Goal: Information Seeking & Learning: Learn about a topic

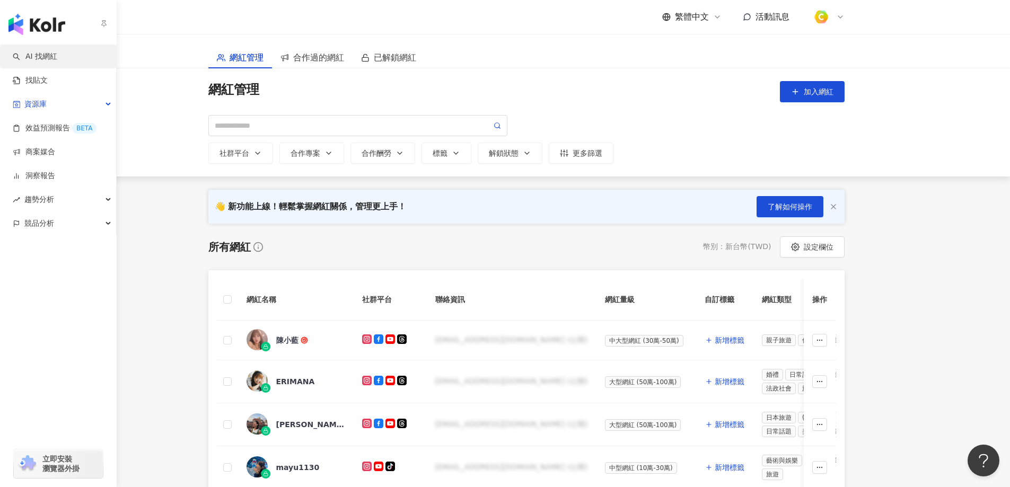
click at [25, 55] on link "AI 找網紅" at bounding box center [35, 56] width 45 height 11
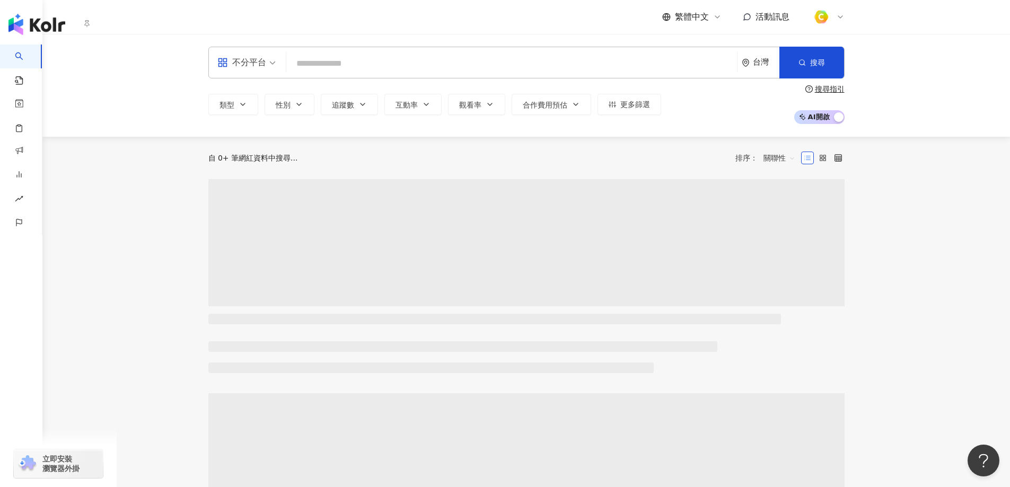
click at [36, 83] on link "找貼文" at bounding box center [25, 83] width 21 height 31
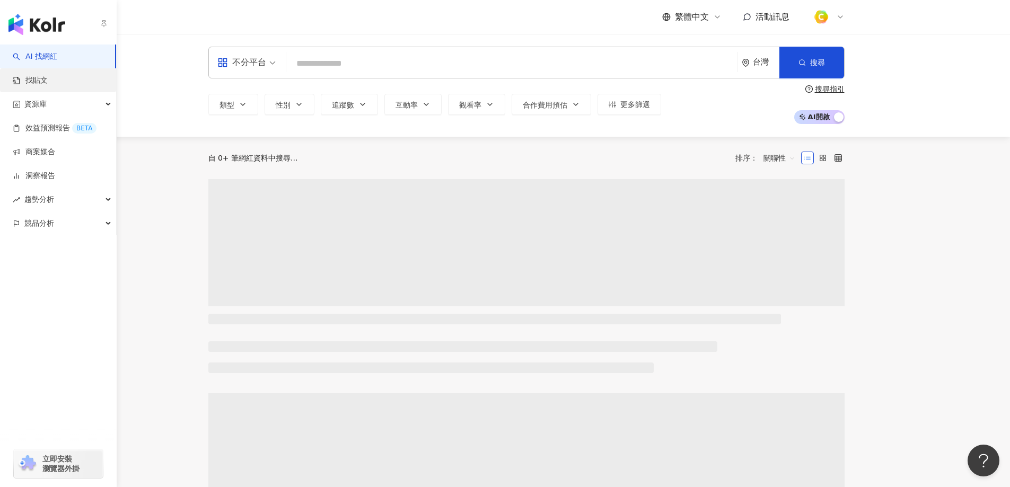
click at [48, 86] on link "找貼文" at bounding box center [30, 80] width 35 height 11
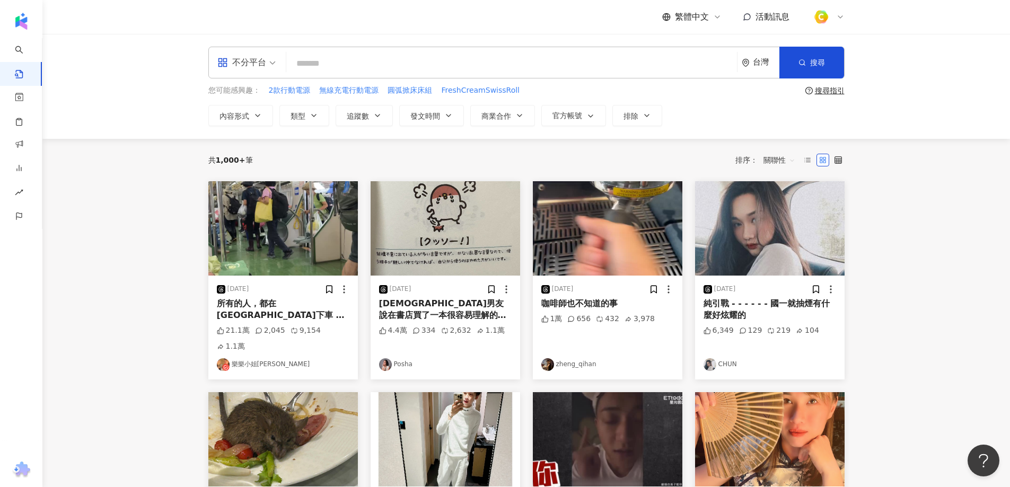
click at [330, 61] on input "search" at bounding box center [511, 63] width 442 height 23
type input "**"
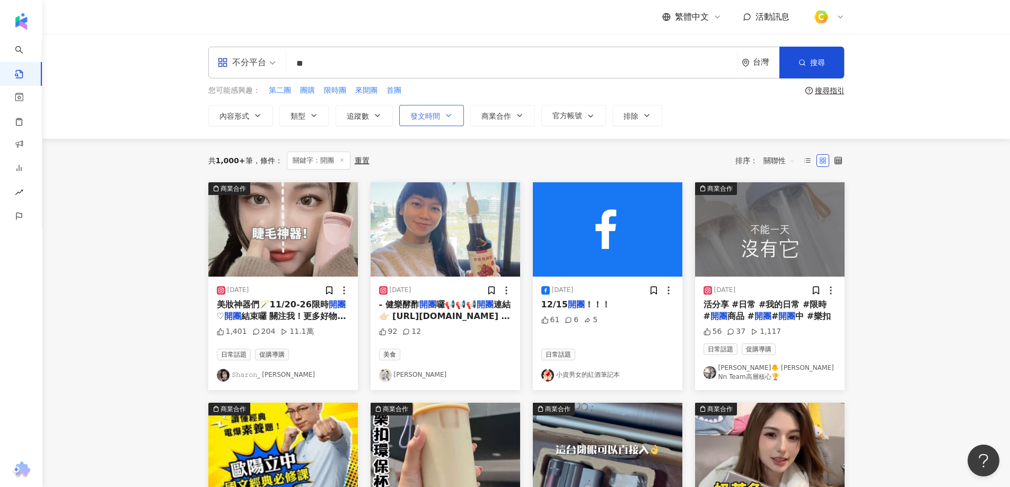
click at [422, 116] on span "發文時間" at bounding box center [425, 116] width 30 height 8
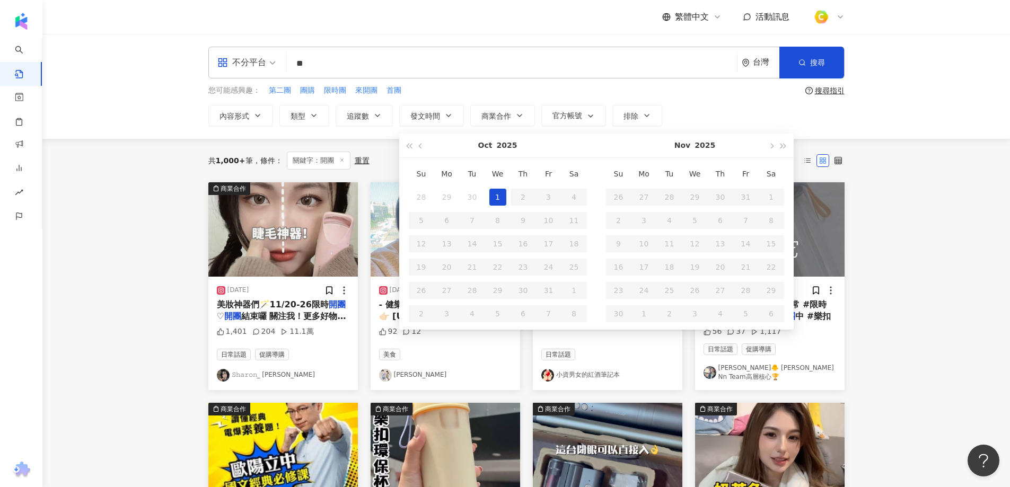
type input "**********"
click at [420, 149] on button "button" at bounding box center [421, 146] width 12 height 24
type input "**********"
click at [418, 147] on button "button" at bounding box center [421, 146] width 12 height 24
type input "**********"
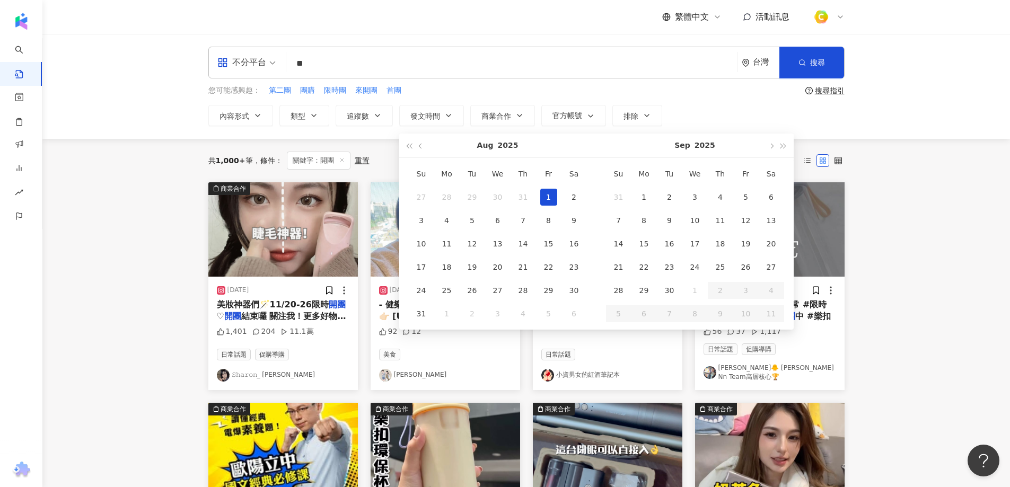
click at [547, 195] on div "1" at bounding box center [548, 197] width 17 height 17
type input "**********"
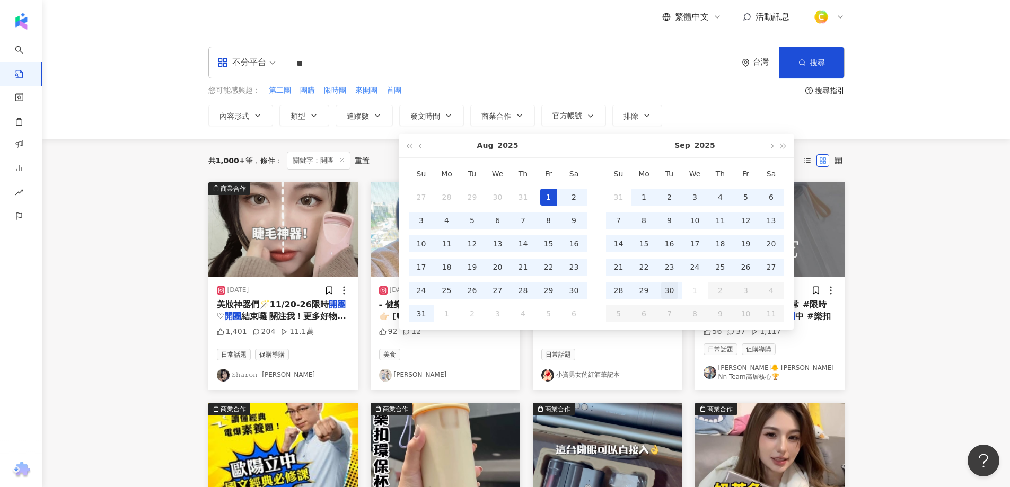
type input "**********"
click at [674, 292] on div "30" at bounding box center [669, 290] width 17 height 17
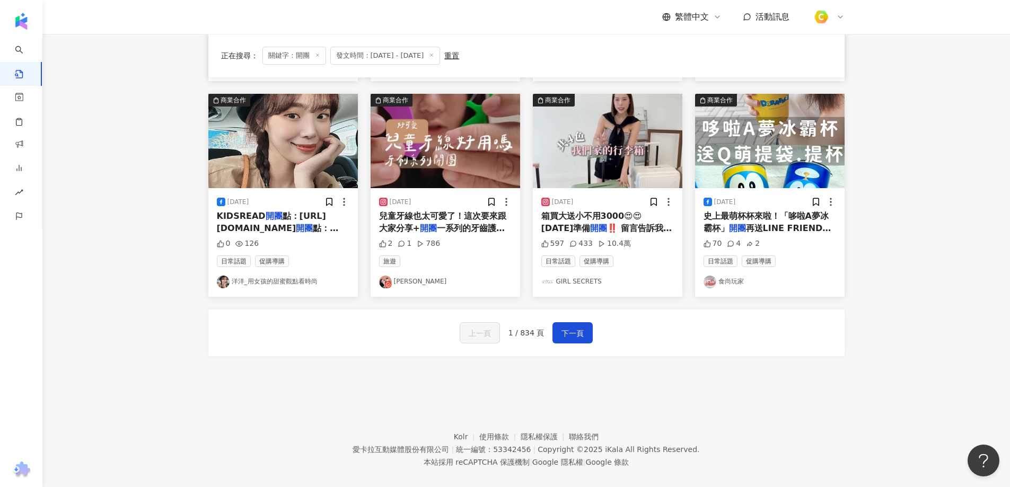
scroll to position [532, 0]
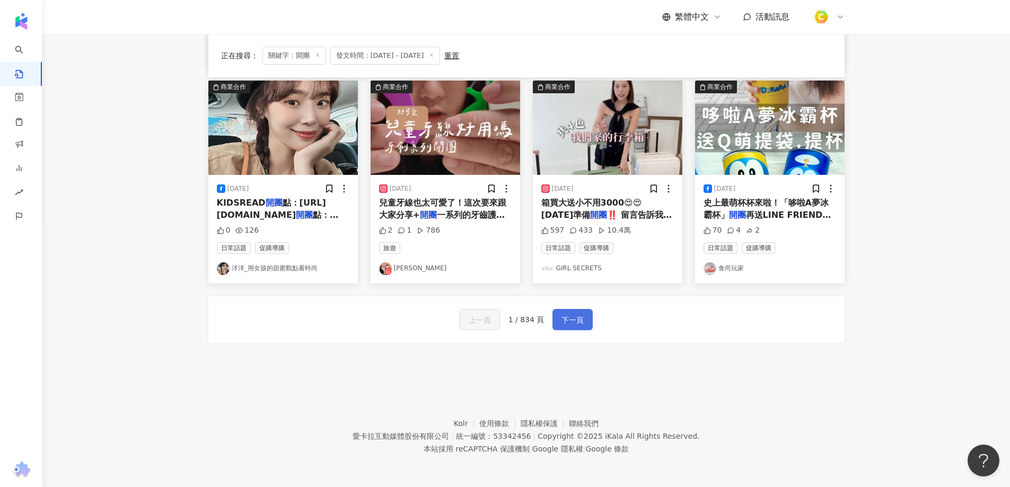
click at [573, 322] on span "下一頁" at bounding box center [572, 320] width 22 height 13
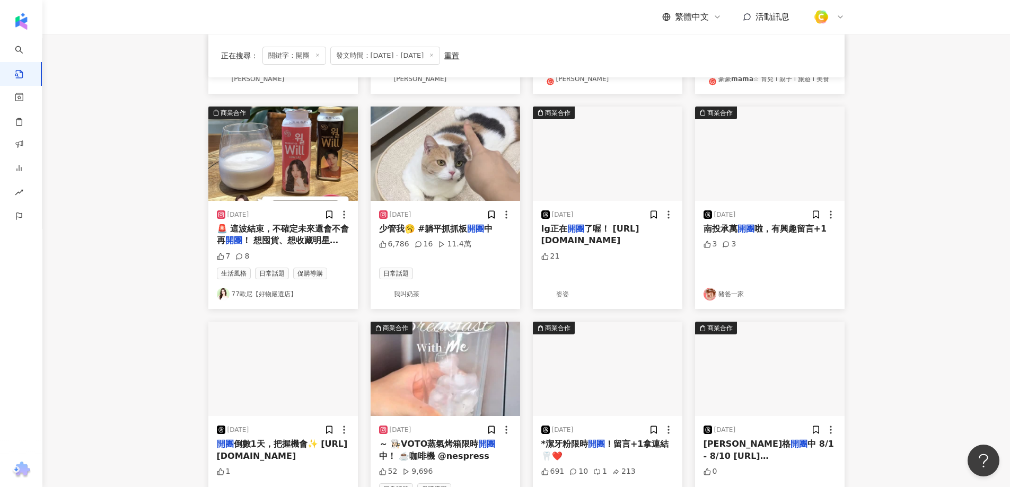
scroll to position [267, 0]
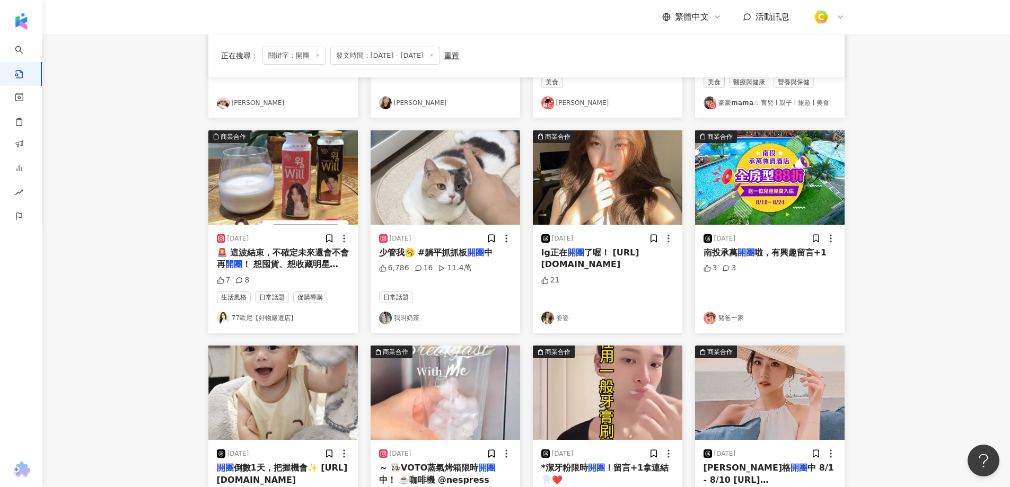
click at [605, 267] on span "了喔！ https://musewanna.cyberbiz.co/events/ziling0818?rcode=JXPKJCPB" at bounding box center [590, 258] width 98 height 22
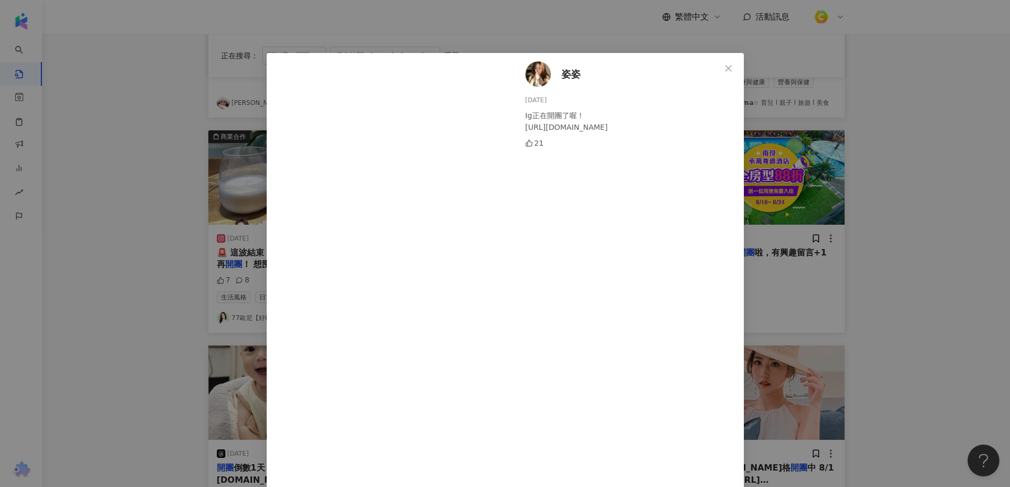
drag, startPoint x: 598, startPoint y: 140, endPoint x: 521, endPoint y: 124, distance: 78.6
click at [525, 124] on div "Ig正在開團了喔！ https://musewanna.cyberbiz.co/events/ziling0818?rcode=JXPKJCPB" at bounding box center [630, 121] width 210 height 23
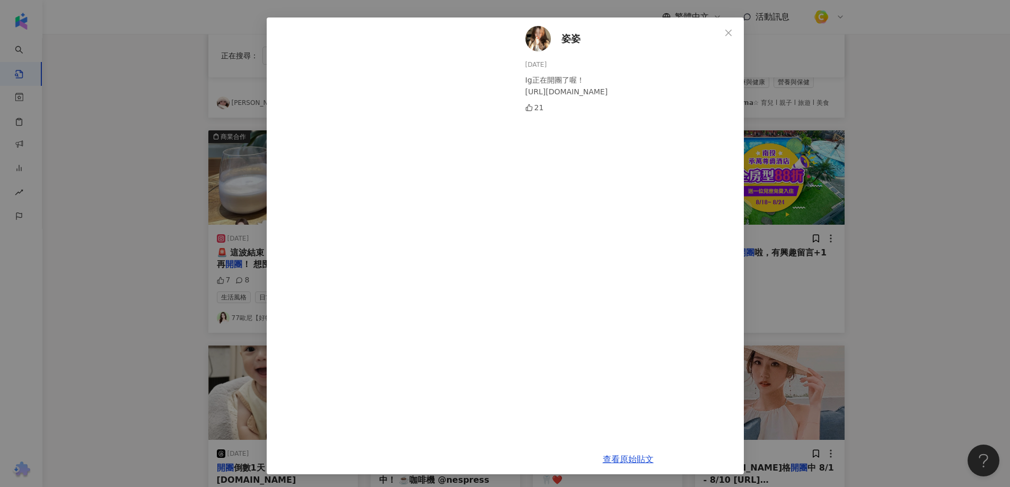
click at [565, 39] on span "姿姿" at bounding box center [570, 38] width 19 height 15
click at [191, 233] on div "姿姿 2025/8/19 Ig正在開團了喔！ https://musewanna.cyberbiz.co/events/ziling0818?rcode=JX…" at bounding box center [505, 243] width 1010 height 487
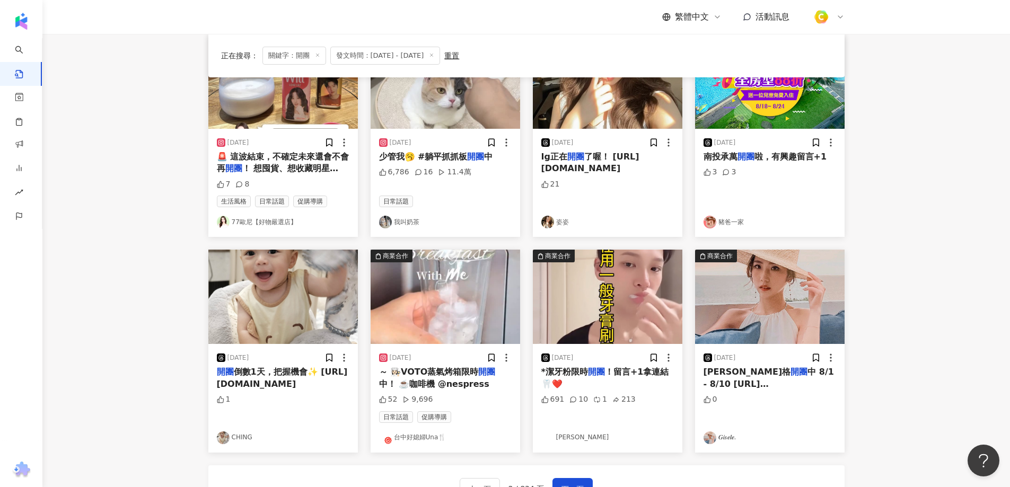
scroll to position [479, 0]
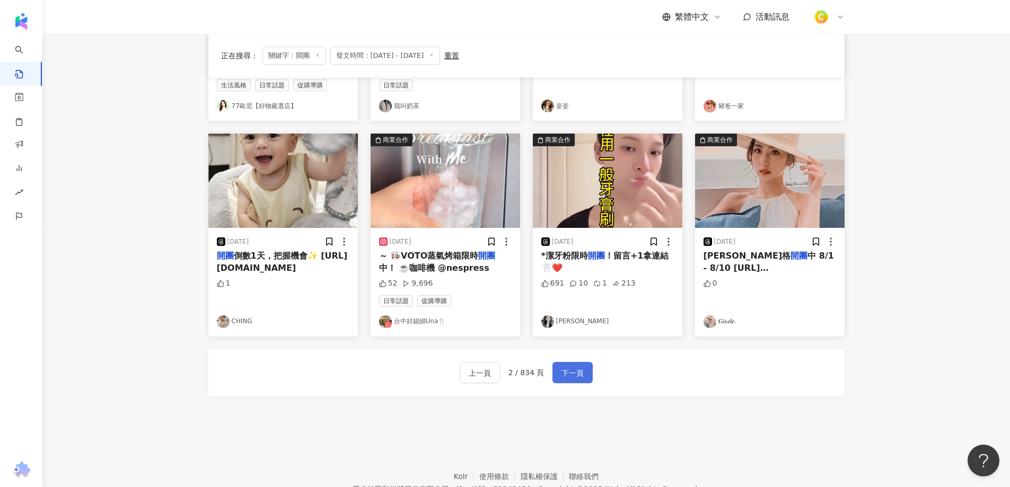
click at [575, 371] on span "下一頁" at bounding box center [572, 373] width 22 height 13
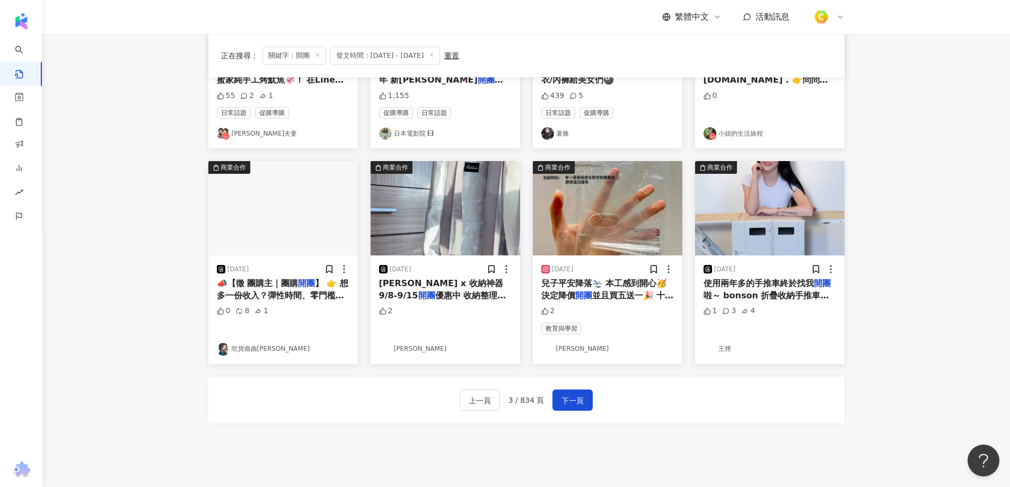
scroll to position [530, 0]
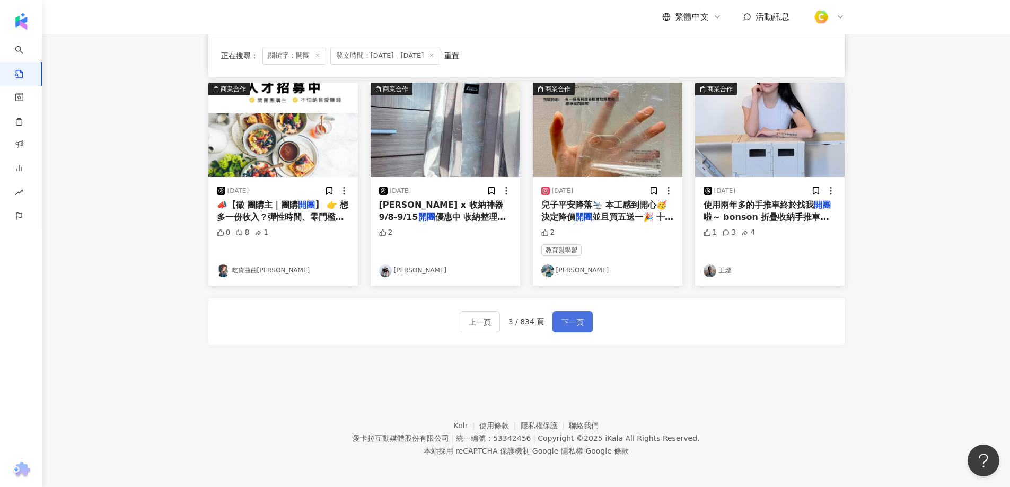
click at [573, 330] on button "下一頁" at bounding box center [572, 321] width 40 height 21
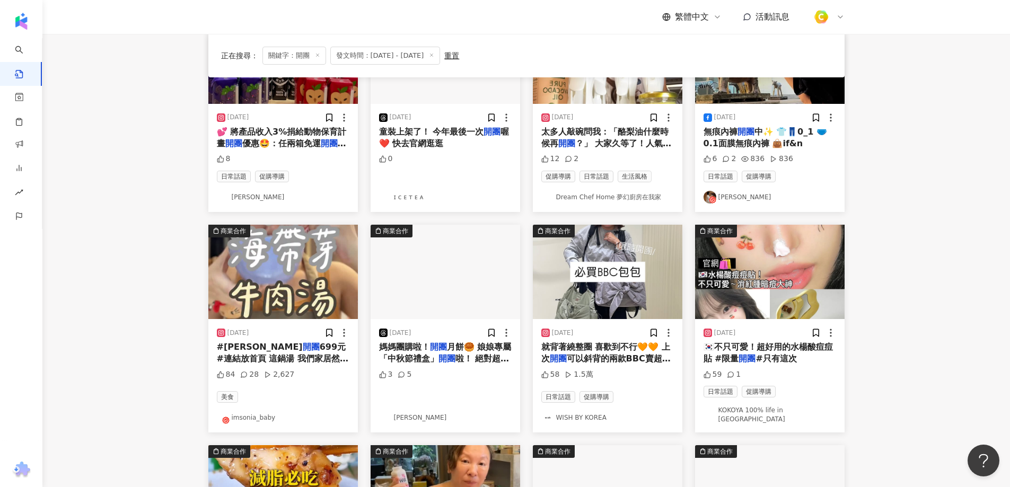
scroll to position [106, 0]
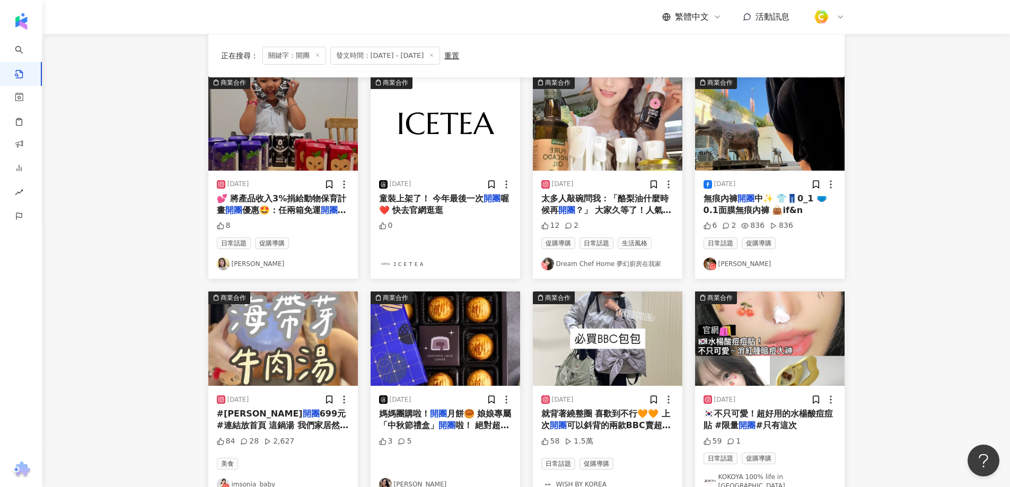
click at [605, 205] on span "？」 大家久等了！人氣王【冷壓酪梨油】今天" at bounding box center [606, 216] width 130 height 22
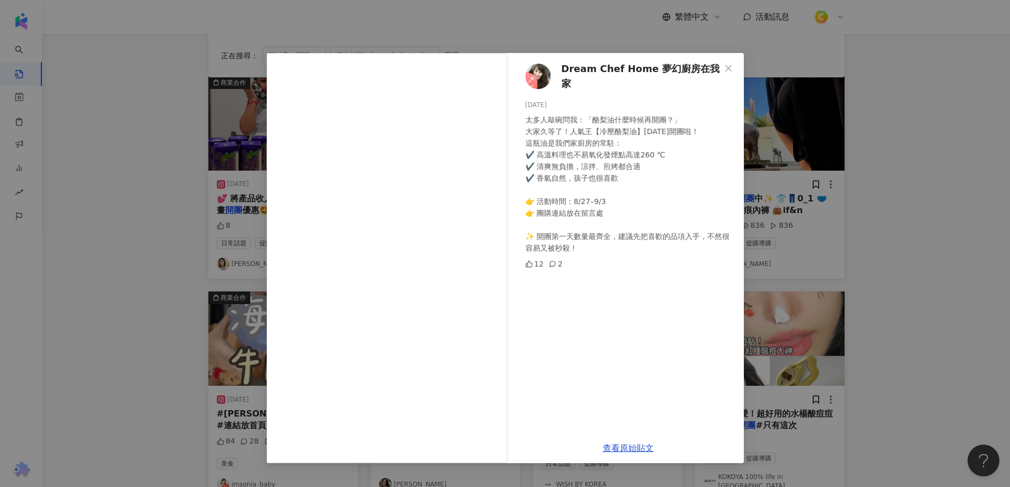
click at [555, 262] on div "2" at bounding box center [555, 264] width 14 height 12
click at [548, 260] on icon at bounding box center [551, 263] width 7 height 7
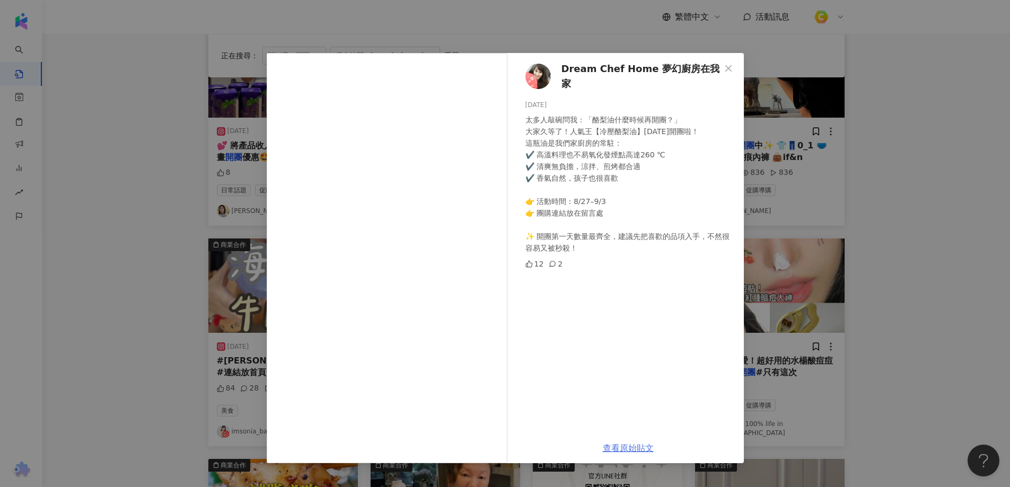
click at [632, 445] on link "查看原始貼文" at bounding box center [628, 448] width 51 height 10
click at [959, 226] on div "Dream Chef Home 夢幻廚房在我家 2025/8/27 太多人敲碗問我：「酪梨油什麼時候再開團？」 大家久等了！人氣王【冷壓酪梨油】今天開團啦！ …" at bounding box center [505, 243] width 1010 height 487
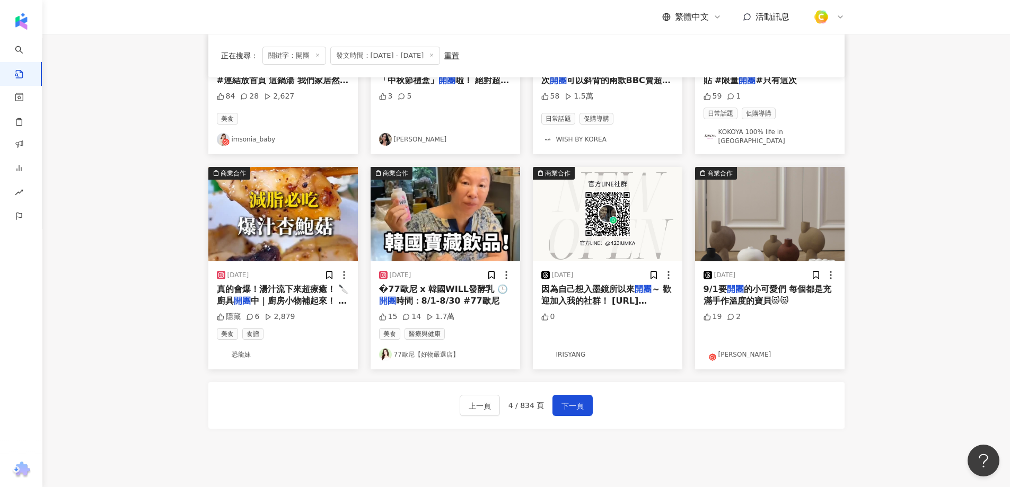
scroll to position [477, 0]
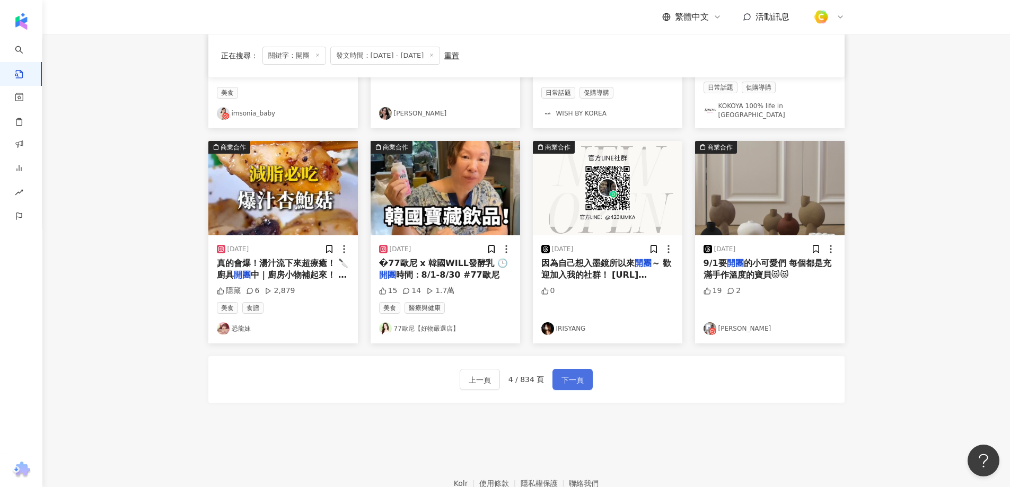
click at [567, 377] on span "下一頁" at bounding box center [572, 380] width 22 height 13
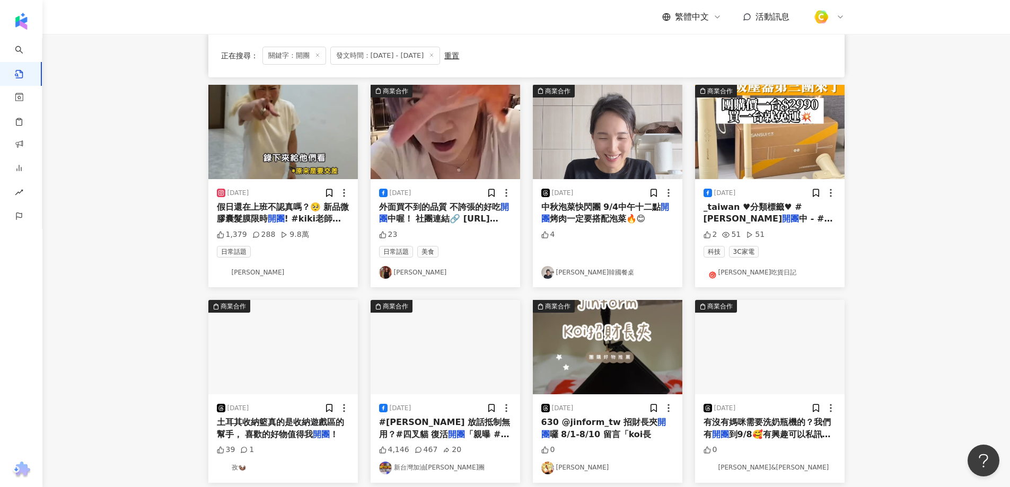
scroll to position [298, 0]
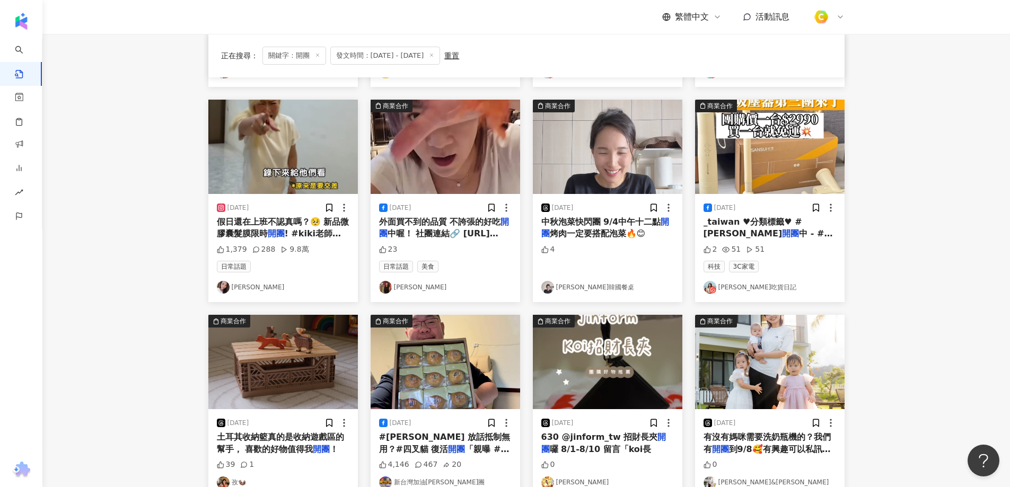
drag, startPoint x: 599, startPoint y: 232, endPoint x: 582, endPoint y: 232, distance: 17.0
click at [582, 232] on span "烤肉一定要搭配泡菜🔥😊" at bounding box center [598, 233] width 96 height 10
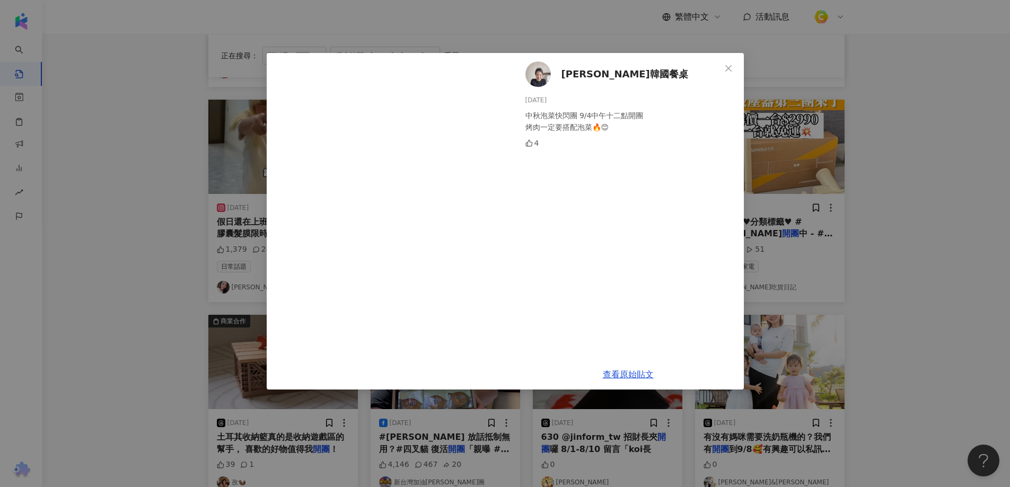
click at [127, 290] on div "Tina’s韓國餐桌 2025/9/3 中秋泡菜快閃團 9/4中午十二點開團 烤肉一定要搭配泡菜🔥😊 4 查看原始貼文" at bounding box center [505, 243] width 1010 height 487
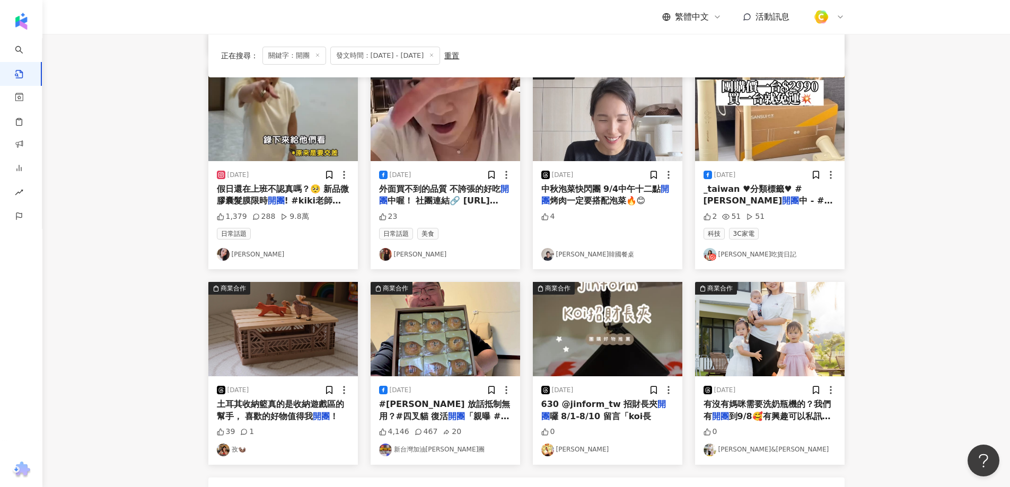
scroll to position [457, 0]
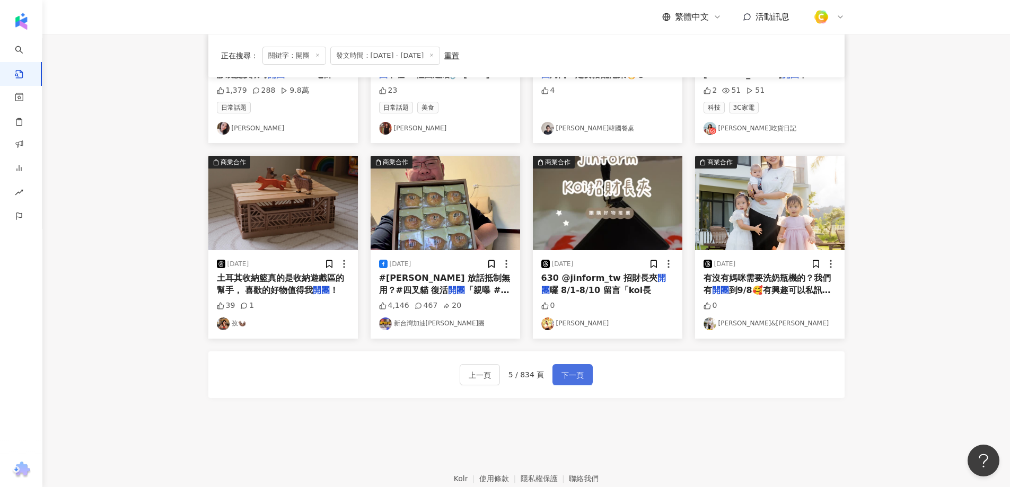
click at [579, 382] on button "下一頁" at bounding box center [572, 374] width 40 height 21
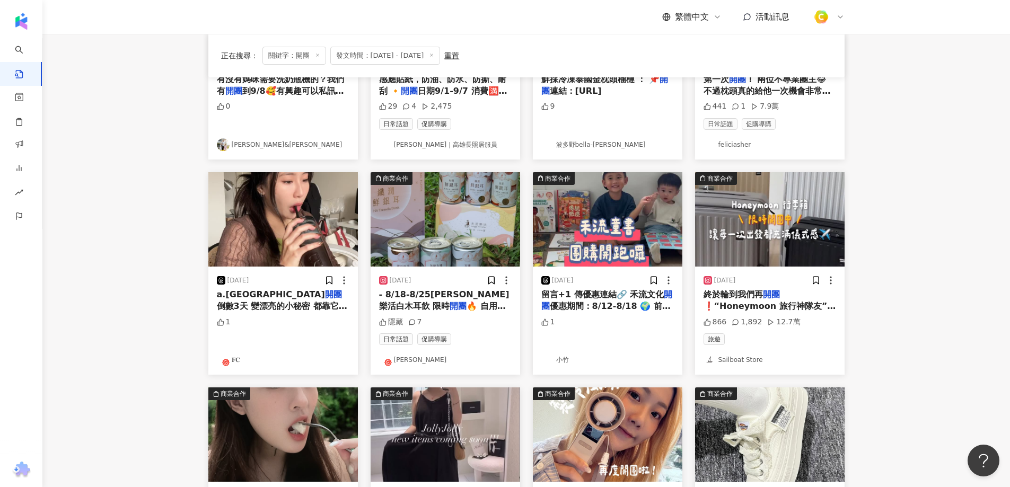
scroll to position [212, 0]
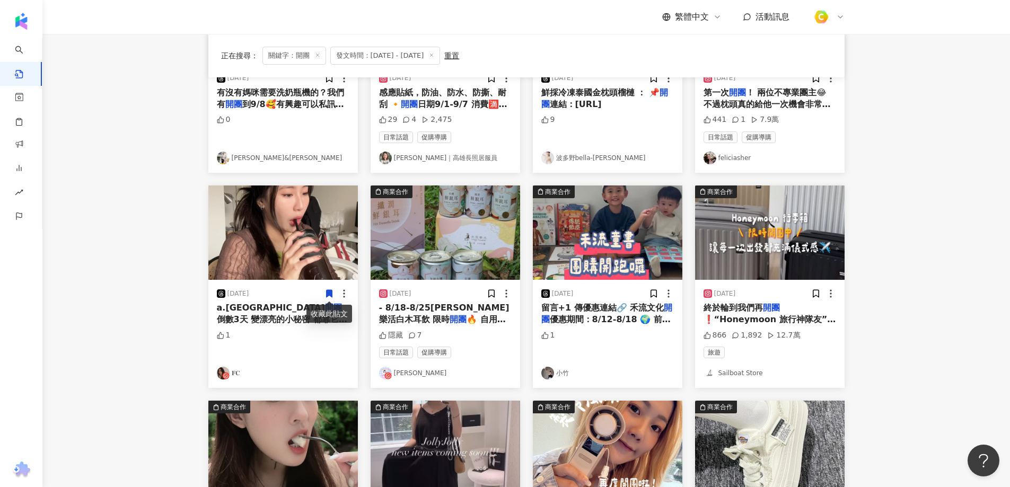
drag, startPoint x: 257, startPoint y: 318, endPoint x: 246, endPoint y: 320, distance: 10.7
click at [246, 320] on span "倒數3天 變漂亮的小秘密 都靠它✨🥨" at bounding box center [282, 325] width 130 height 22
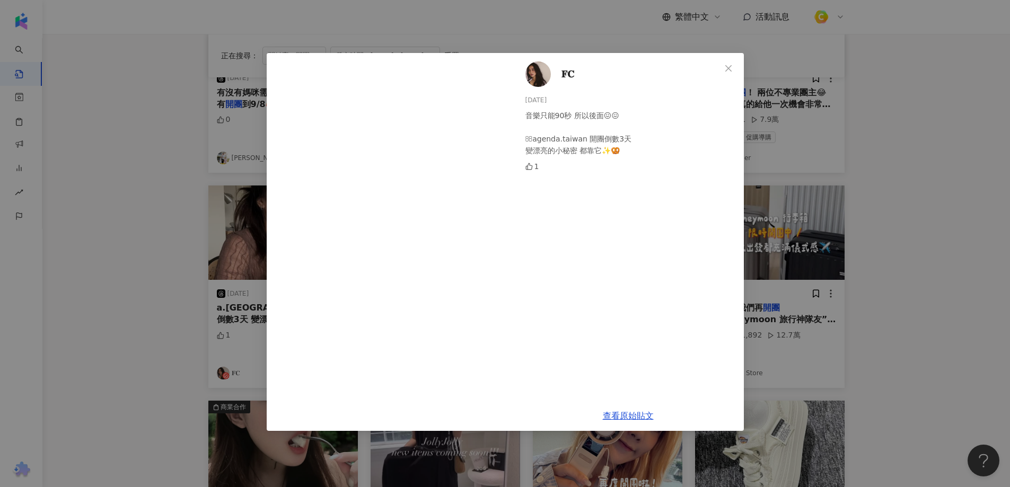
click at [167, 222] on div "𝐅𝐂 2025/8/28 音樂只能90秒 所以後面😖😖 agenda.taiwan 開團倒數3天 變漂亮的小秘密 都靠它✨🥨 1 查看原始貼文" at bounding box center [505, 243] width 1010 height 487
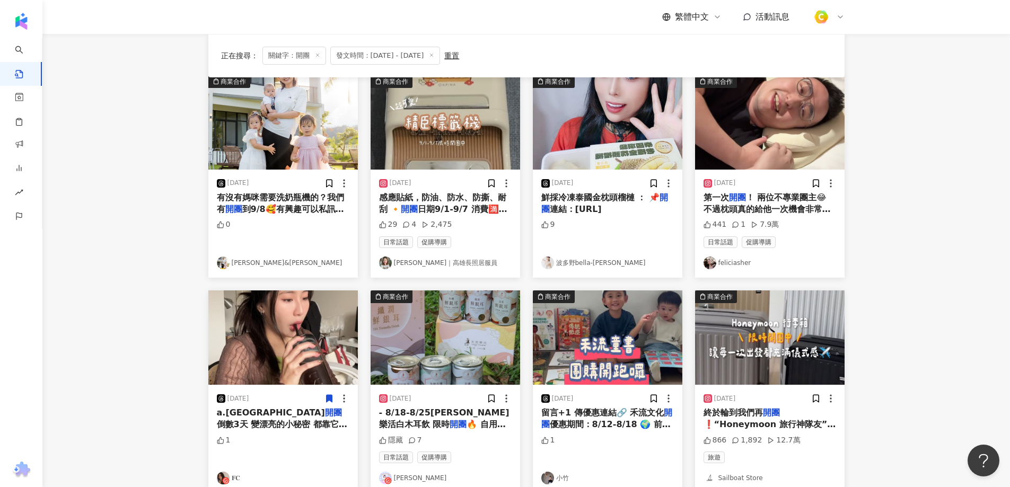
scroll to position [106, 0]
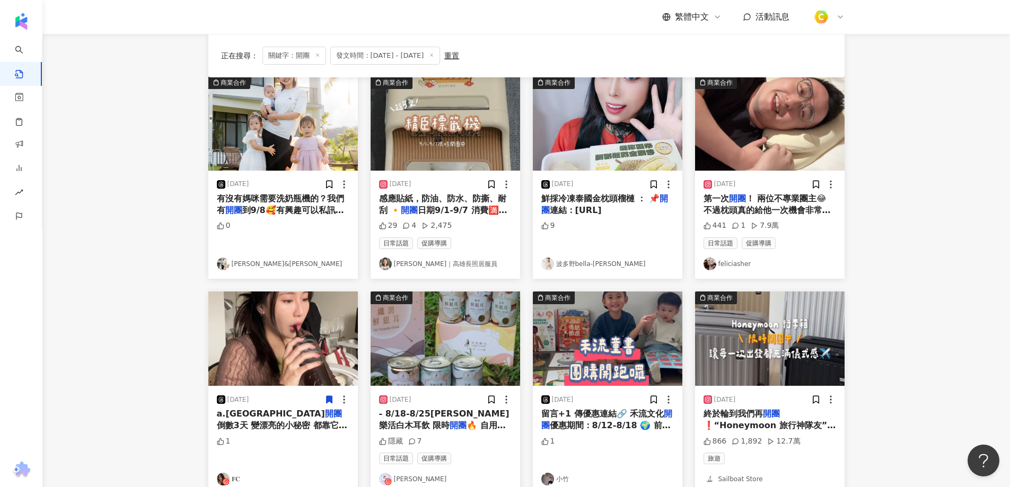
click at [748, 202] on span "！ 兩位不專業團主😂 不過枕頭真的給他一次機會非常舒服好睡！" at bounding box center [766, 210] width 127 height 34
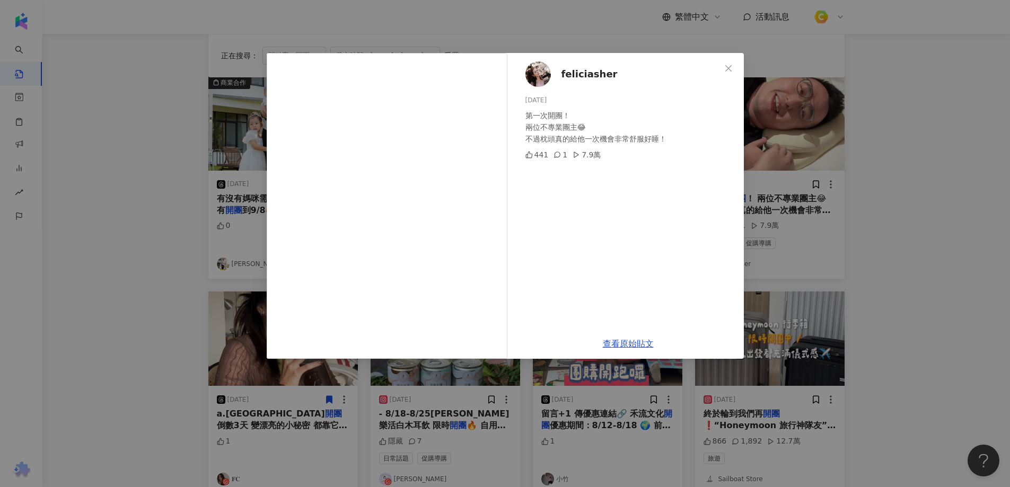
click at [116, 178] on div "feliciasher 2025/9/7 第一次開團！ 兩位不專業團主😂 不過枕頭真的給他一次機會非常舒服好睡！ 441 1 7.9萬 查看原始貼文" at bounding box center [505, 243] width 1010 height 487
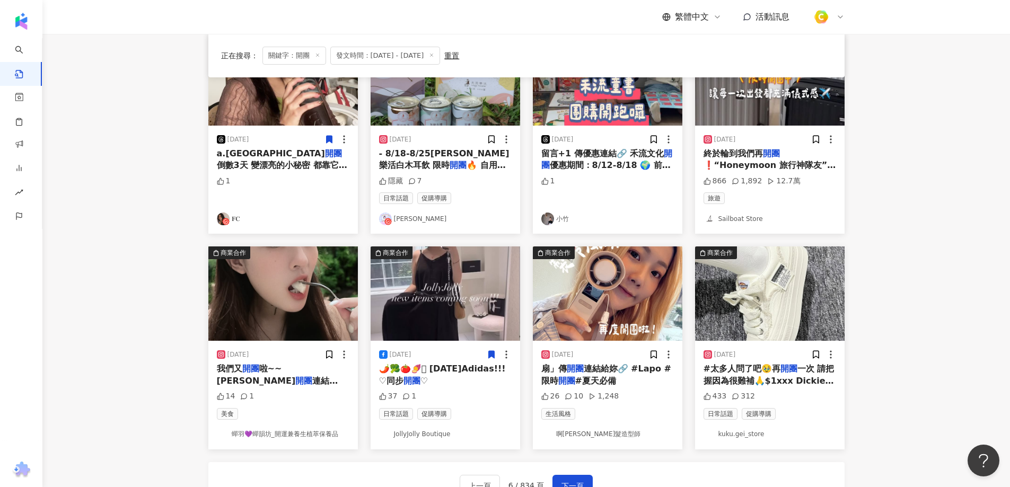
scroll to position [532, 0]
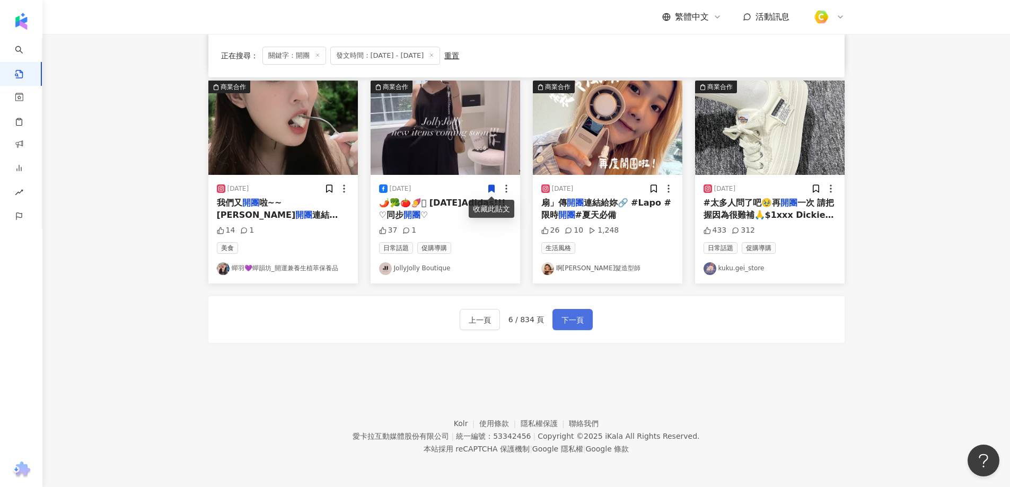
click at [574, 328] on button "下一頁" at bounding box center [572, 319] width 40 height 21
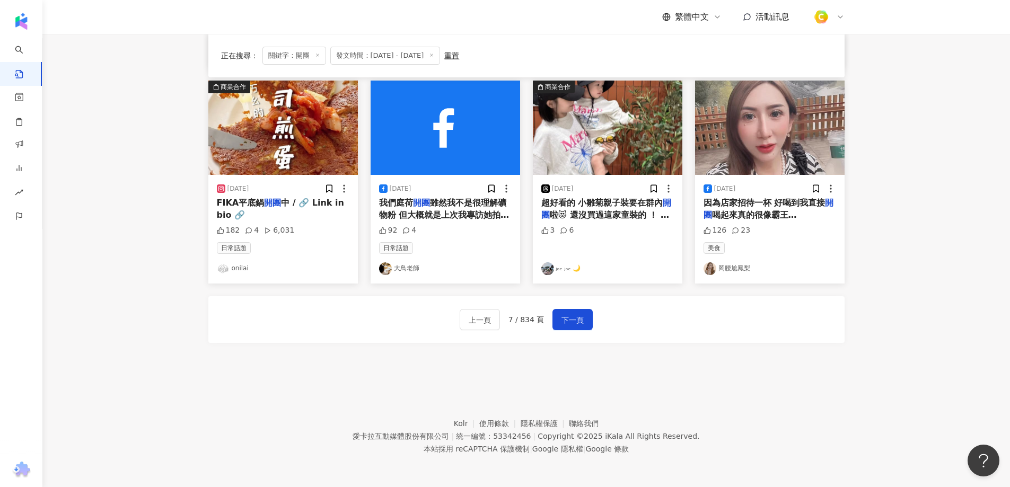
click at [679, 412] on footer "Kolr 使用條款 隱私權保護 聯絡我們 愛卡拉互動媒體股份有限公司 | 統一編號：53342456 | Copyright © 2025 iKala All…" at bounding box center [525, 428] width 967 height 118
click at [580, 322] on span "下一頁" at bounding box center [572, 320] width 22 height 13
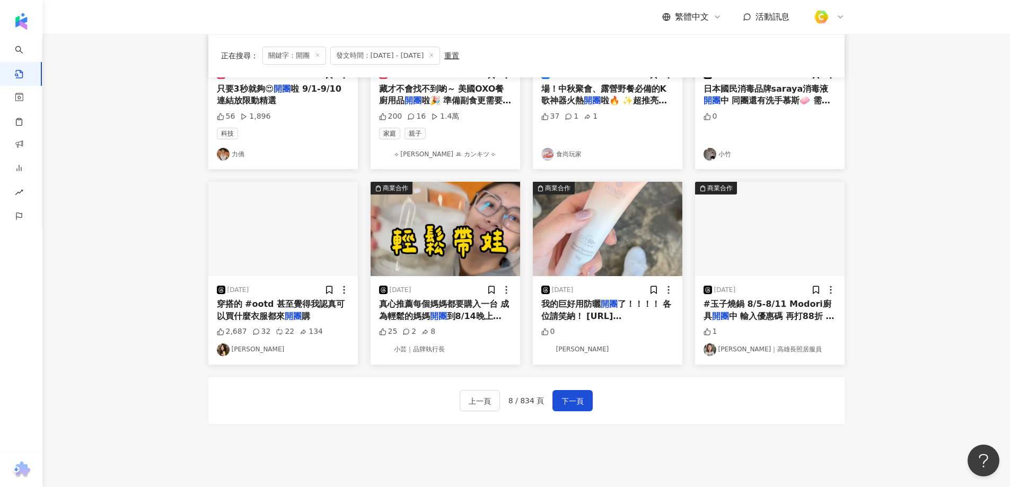
scroll to position [512, 0]
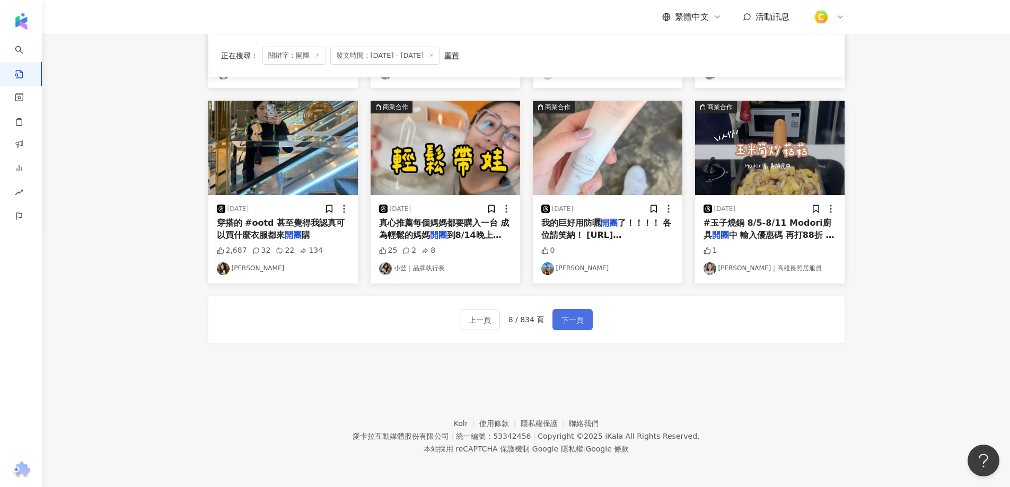
click at [578, 321] on span "下一頁" at bounding box center [572, 320] width 22 height 13
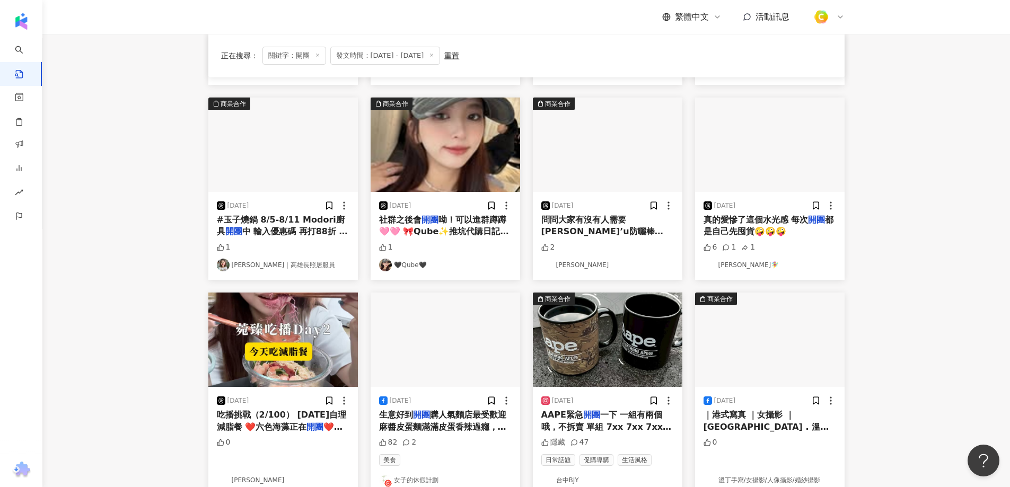
scroll to position [227, 0]
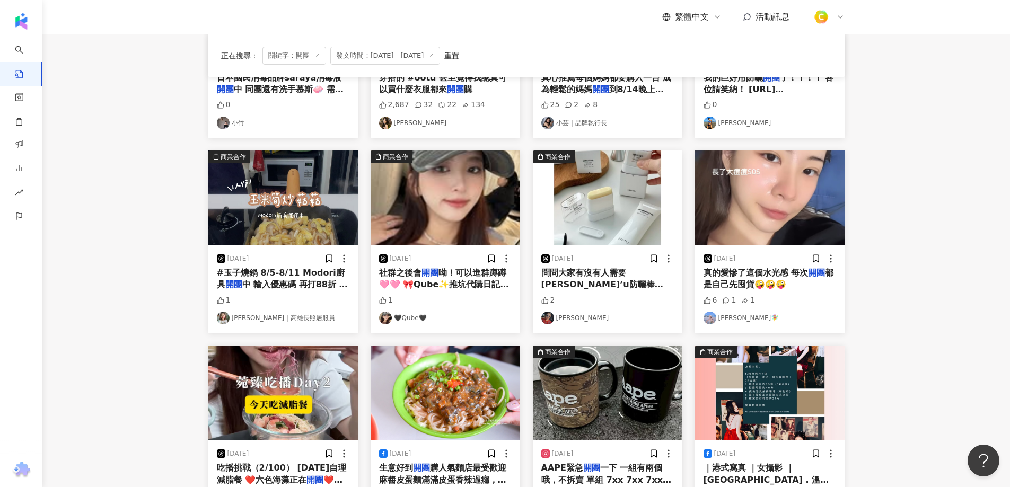
click at [272, 284] on span "中 輸入優惠碼 再打88折 錯過就沒囉😍 #modori#廚具#玉子燒鍋#玄黑鍋具" at bounding box center [282, 296] width 131 height 34
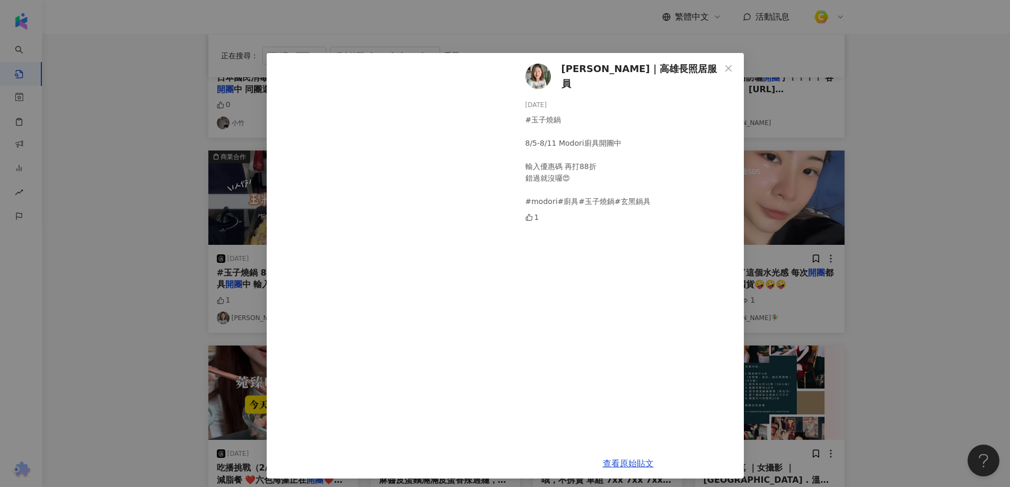
click at [163, 262] on div "娜娜｜高雄長照居服員 2025/8/10 #玉子燒鍋 8/5-8/11 Modori廚具開團中 輸入優惠碼 再打88折 錯過就沒囉😍 #modori#廚具#玉…" at bounding box center [505, 243] width 1010 height 487
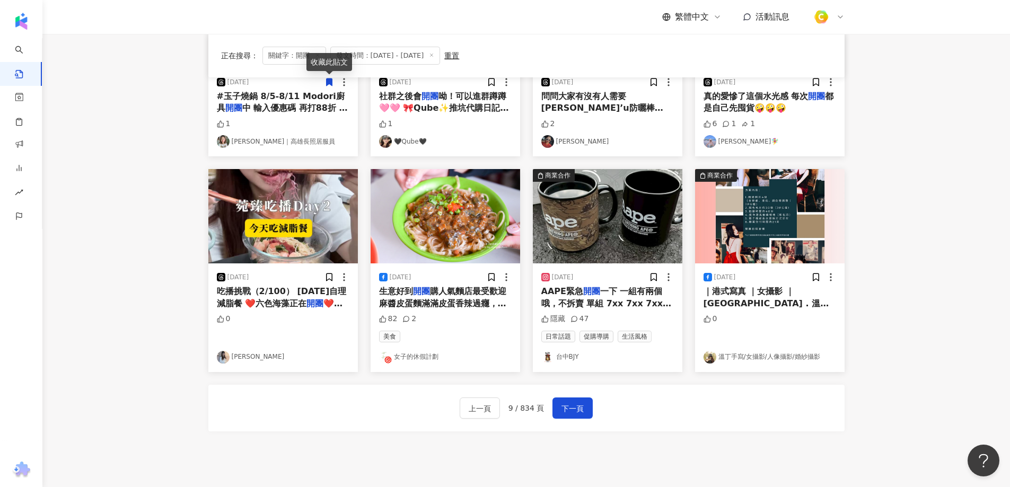
scroll to position [492, 0]
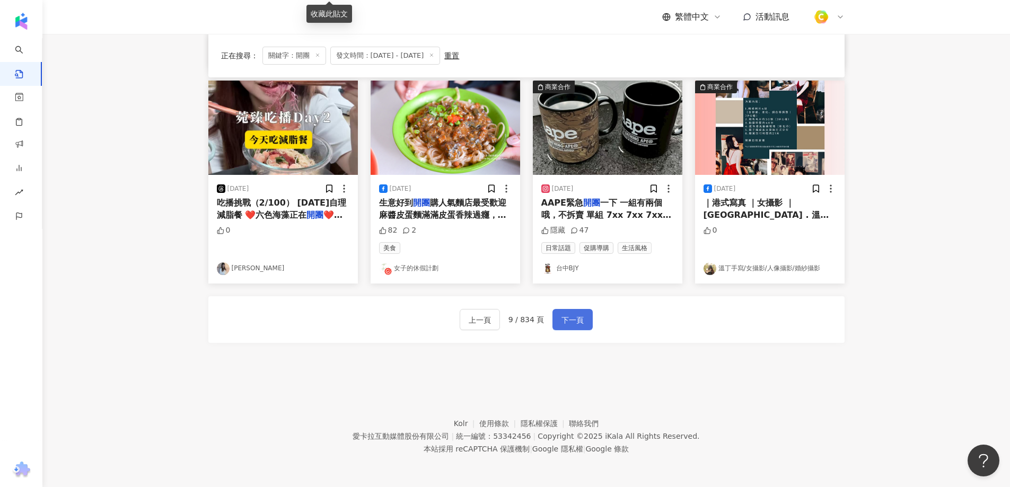
click at [581, 321] on span "下一頁" at bounding box center [572, 320] width 22 height 13
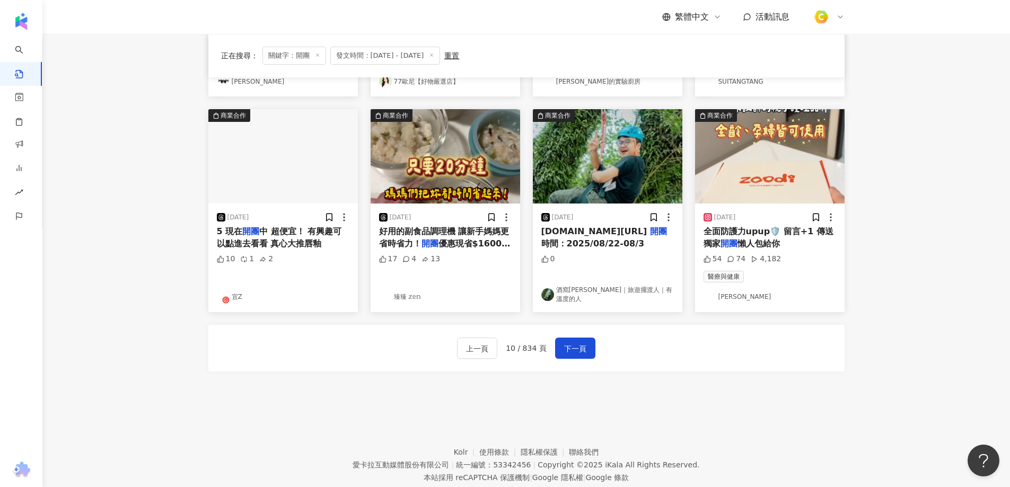
scroll to position [479, 0]
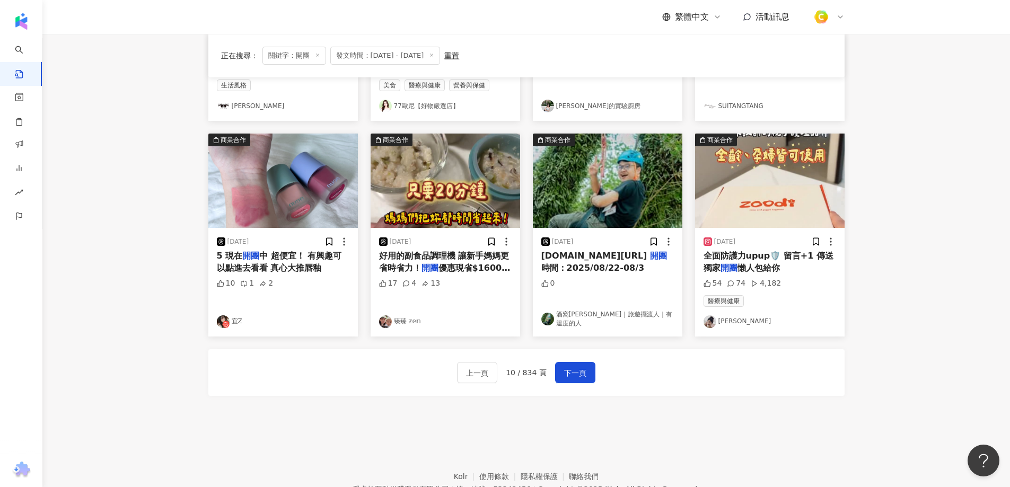
click at [732, 275] on div "2025/8/20 全面防護力upup🛡️ 留言+1 傳送獨家 開團 懶人包給你 54 74 4,182 醫療與健康 Hana Chen" at bounding box center [769, 282] width 149 height 108
click at [739, 267] on span "懶人包給你" at bounding box center [758, 268] width 42 height 10
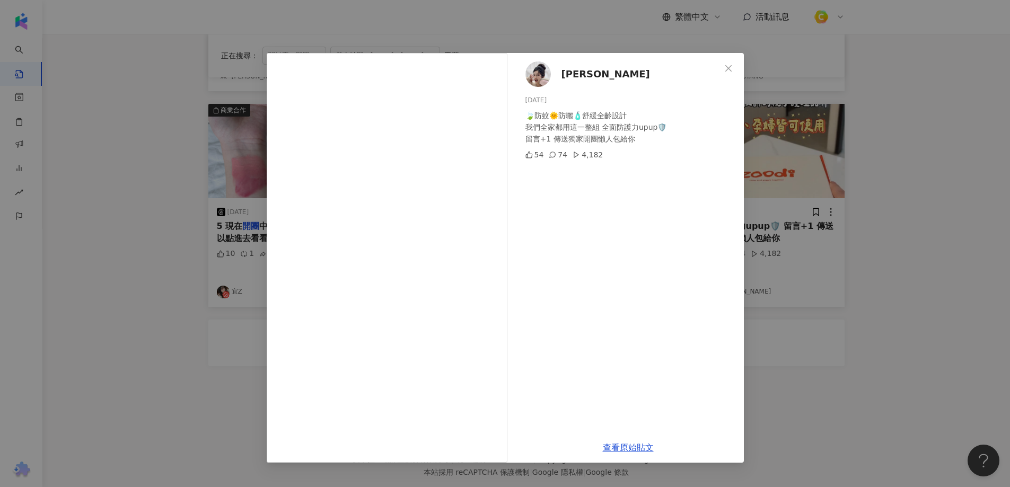
scroll to position [532, 0]
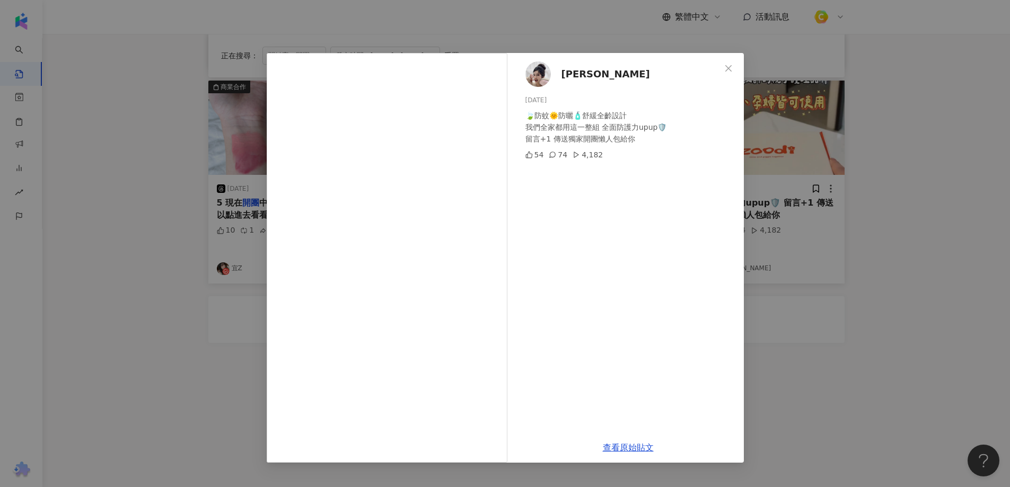
click at [860, 297] on div "Hana Chen 2025/8/20 🍃防蚊🌞防曬🧴舒緩全齡設計 我們全家都用這一整組 全面防護力upup🛡️ 留言+1 傳送獨家開團懶人包給你 54 74…" at bounding box center [505, 243] width 1010 height 487
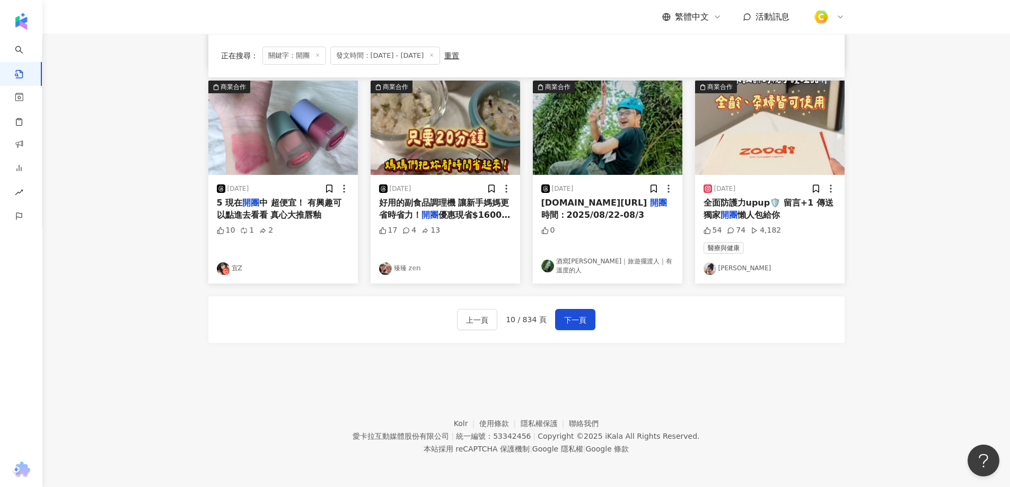
scroll to position [267, 0]
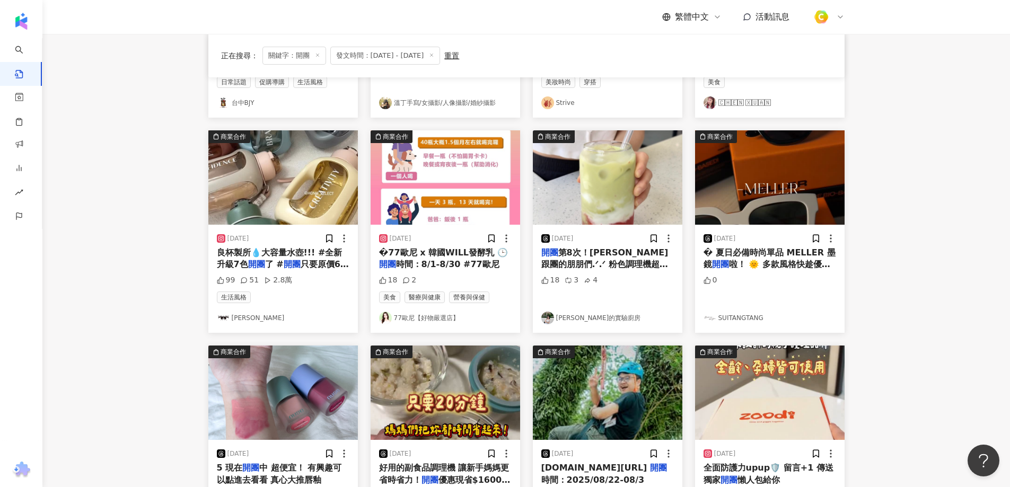
click at [633, 260] on span "第8次！謝謝跟團的朋朋們.ᐟ.ᐟ 粉色調理機超可愛💗連結底加(ˊᗜˋ*) https://p2.groupbuyforms.tw/7f2n8 抹茶粉折扣碼這裡…" at bounding box center [604, 281] width 127 height 69
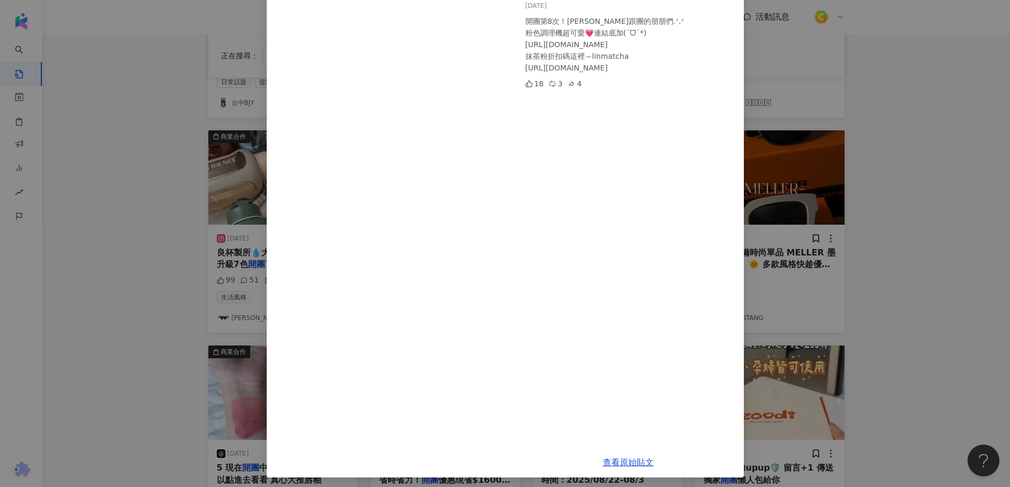
scroll to position [98, 0]
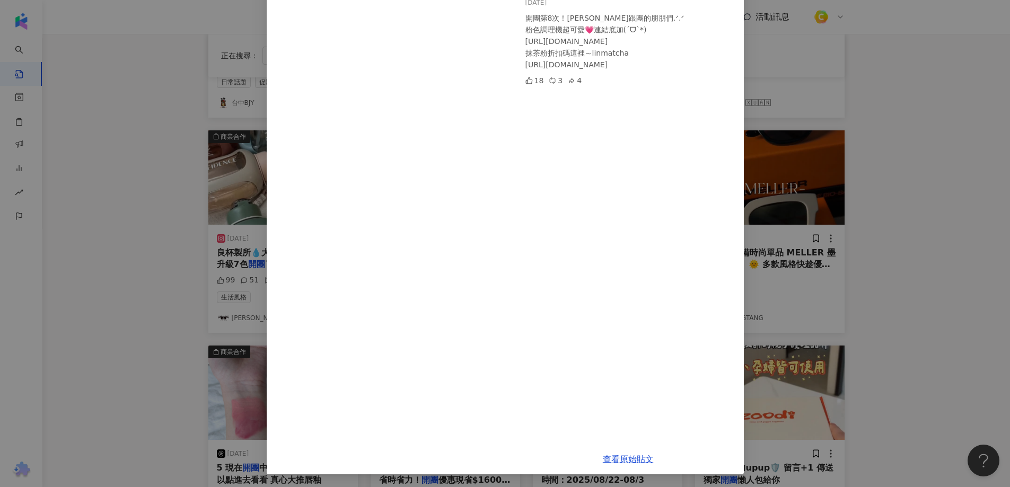
click at [955, 273] on div "Lin的實驗廚房 2025/9/29 開團第8次！謝謝跟團的朋朋們.ᐟ.ᐟ 粉色調理機超可愛💗連結底加(ˊᗜˋ*) https://p2.groupbuyfo…" at bounding box center [505, 243] width 1010 height 487
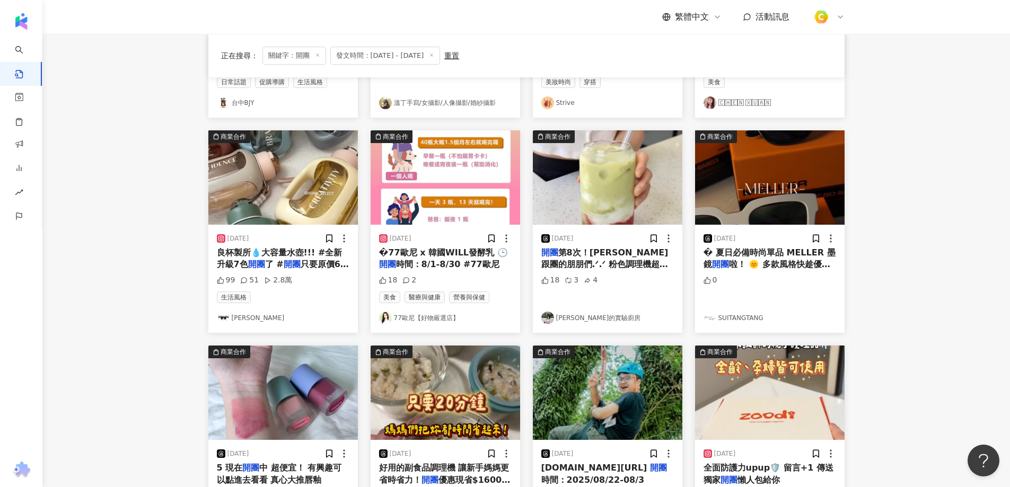
click at [291, 262] on span "只要原價6折還有滿額禮 #跟著我們團購最優惠 【9/9-9/19 限時" at bounding box center [283, 276] width 132 height 34
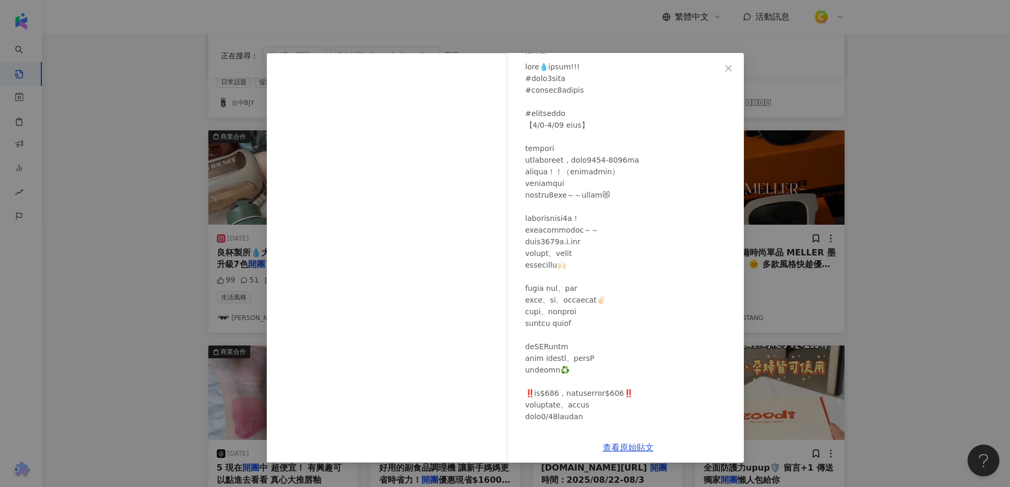
scroll to position [0, 0]
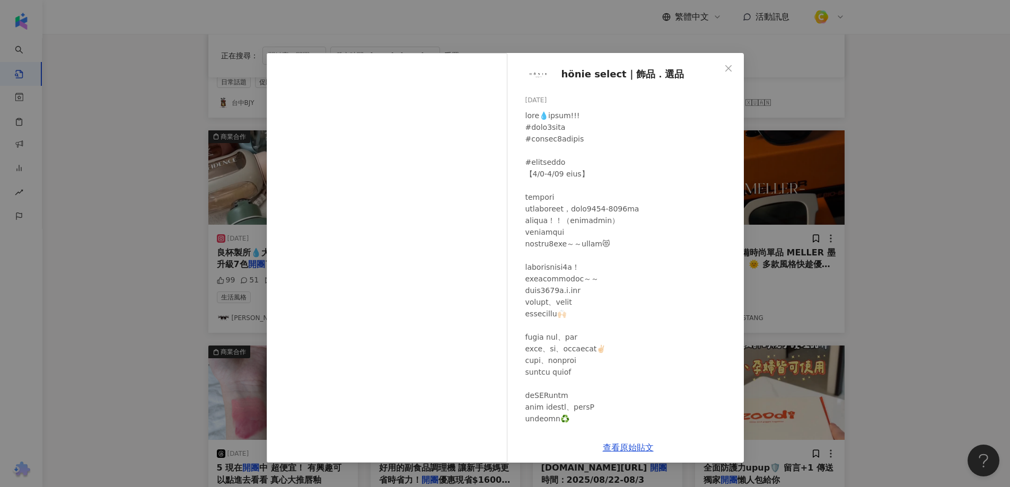
click at [968, 202] on div "hönie select｜飾品．選品 2025/9/9 81 37 2萬 查看原始貼文" at bounding box center [505, 243] width 1010 height 487
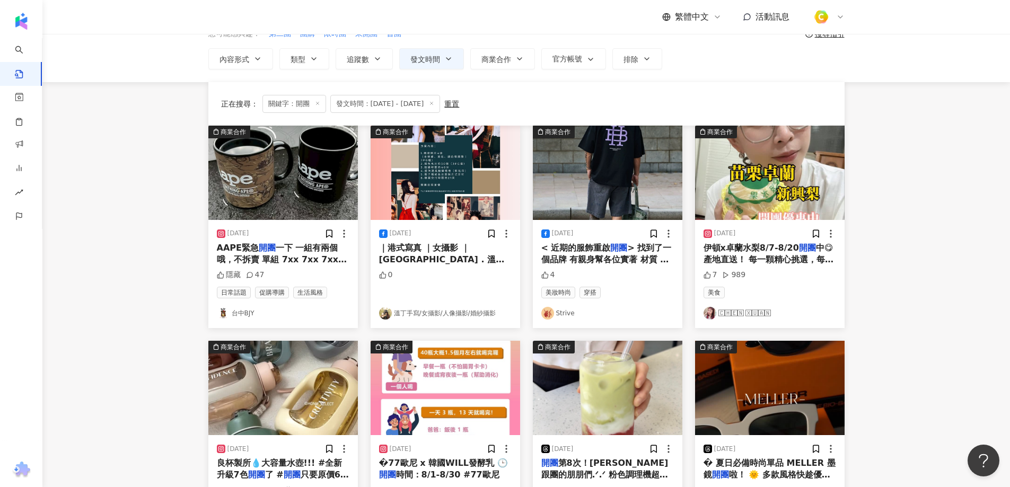
scroll to position [55, 0]
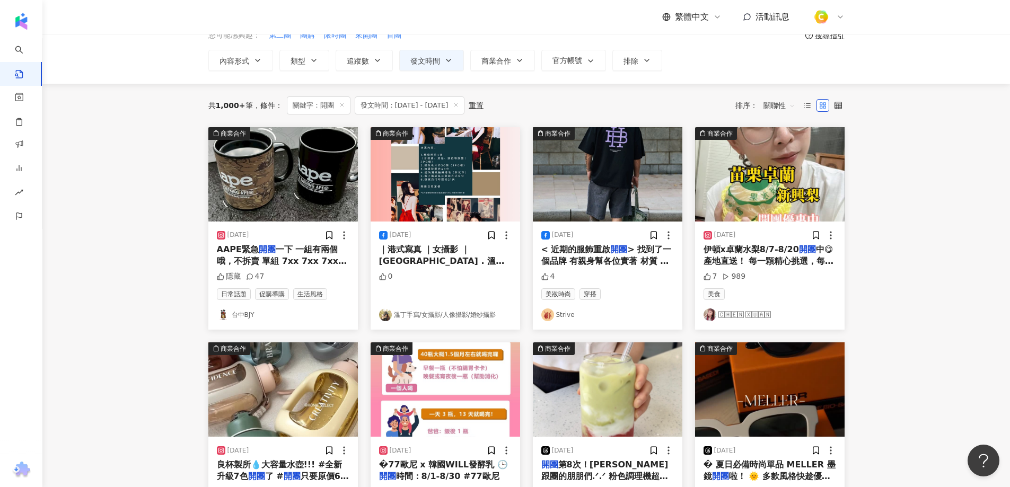
click at [795, 258] on span "中😋 產地直送！ 每一顆精心挑選，每一粒用心把關。 小顆嚐鮮，大顆滿足，自己吃得滿意，送禮絕對有誠意～ 水梨新吃法，加優格吃好清爽， 加燕麥牛奶早餐吃好健康👍…" at bounding box center [769, 356] width 132 height 224
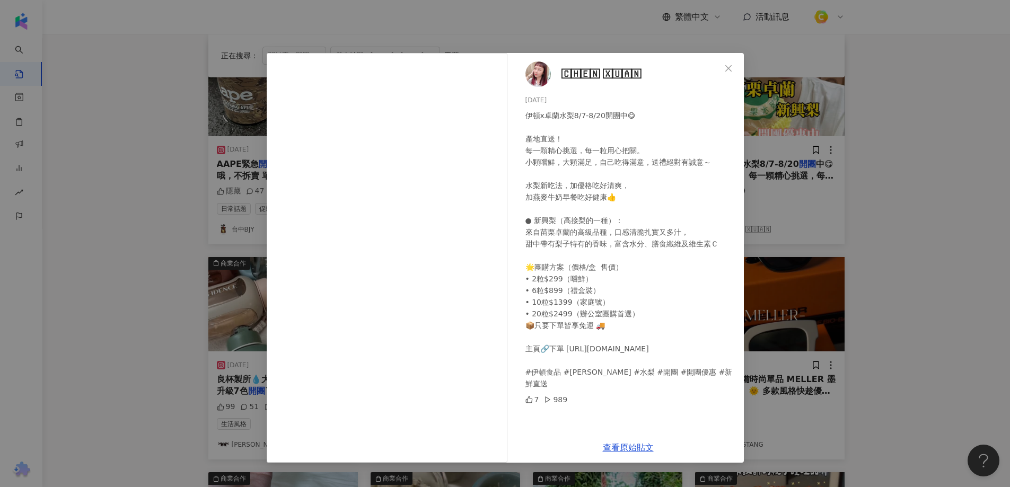
scroll to position [214, 0]
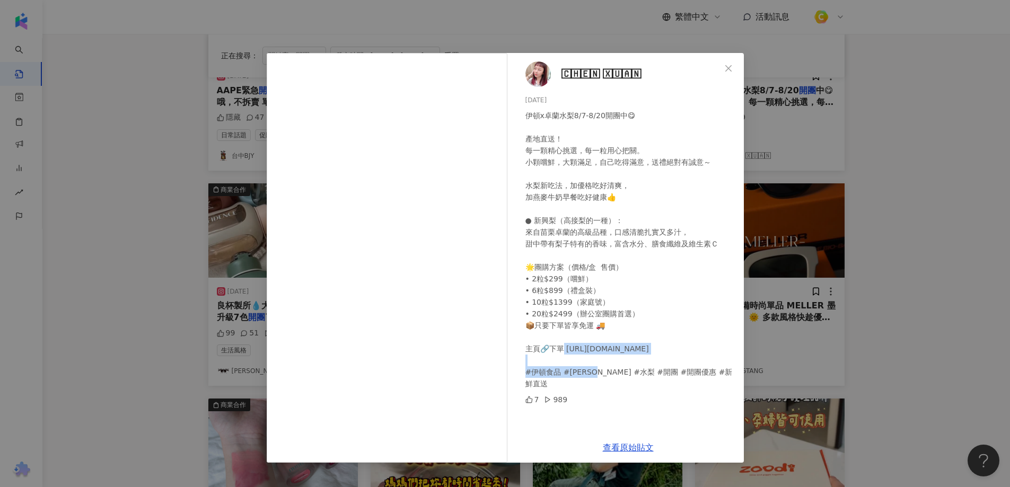
drag, startPoint x: 565, startPoint y: 335, endPoint x: 689, endPoint y: 340, distance: 124.1
click at [689, 340] on div "伊頓x卓蘭水梨8/7-8/20開團中😋 產地直送！ 每一顆精心挑選，每一粒用心把關。 小顆嚐鮮，大顆滿足，自己吃得滿意，送禮絕對有誠意～ 水梨新吃法，加優格吃…" at bounding box center [630, 250] width 210 height 280
click at [127, 250] on div "🄲🄷🄴🄽 🅇🅄🄰🄽 2025/8/11 伊頓x卓蘭水梨8/7-8/20開團中😋 產地直送！ 每一顆精心挑選，每一粒用心把關。 小顆嚐鮮，大顆滿足，自己吃得滿意…" at bounding box center [505, 243] width 1010 height 487
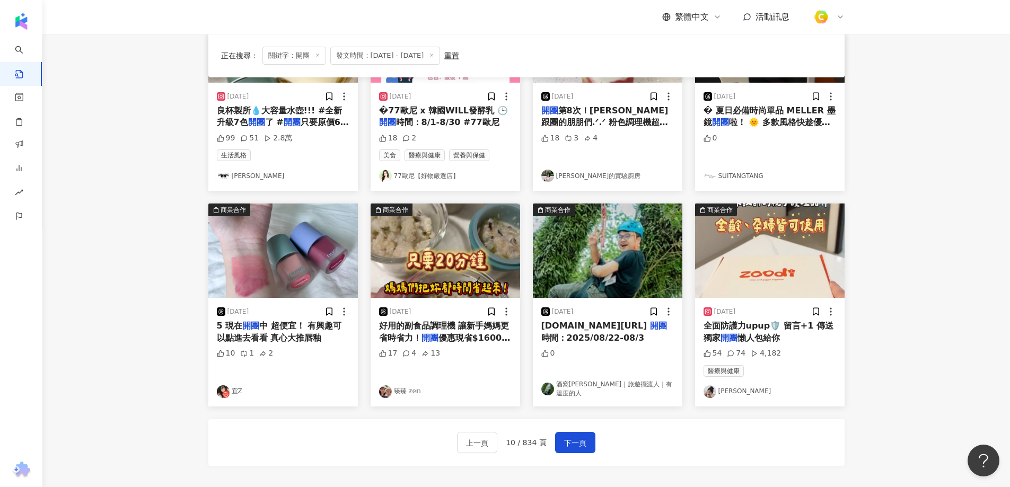
scroll to position [532, 0]
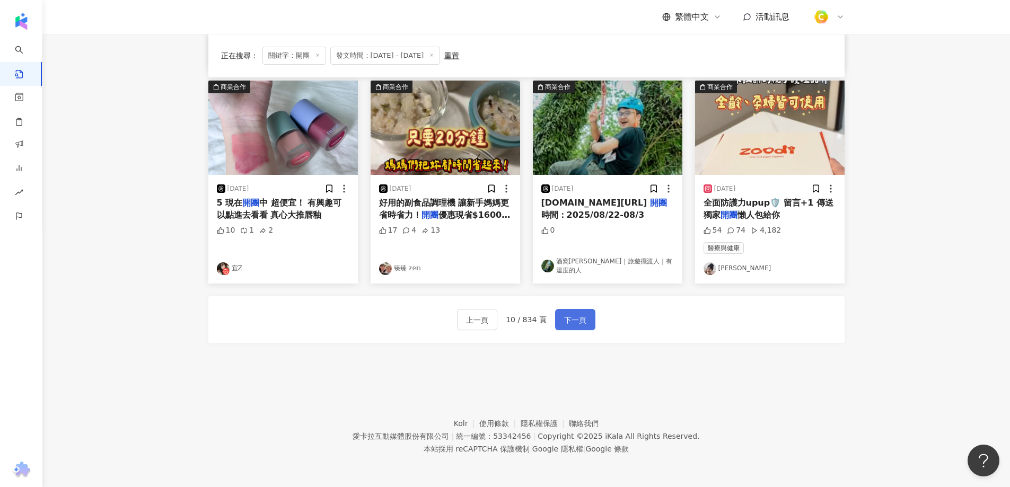
click at [577, 316] on span "下一頁" at bounding box center [575, 320] width 22 height 13
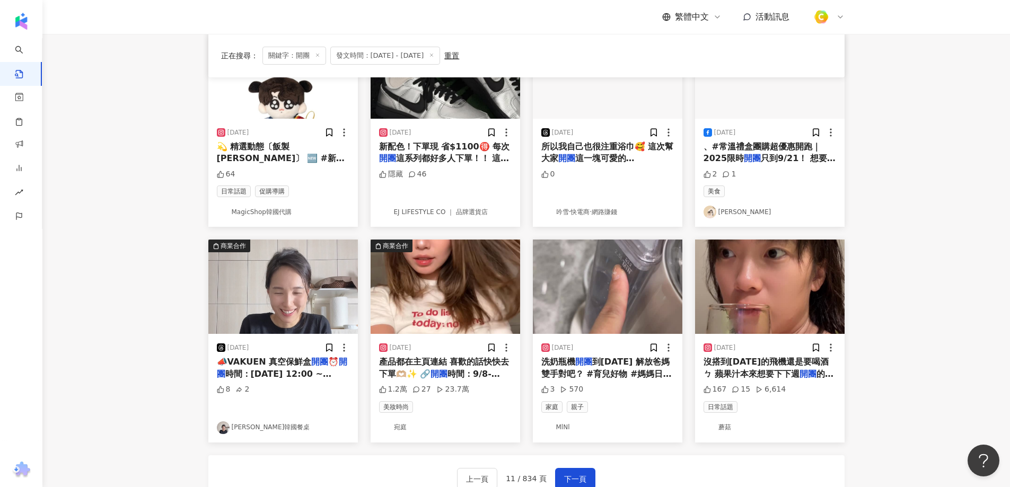
scroll to position [267, 0]
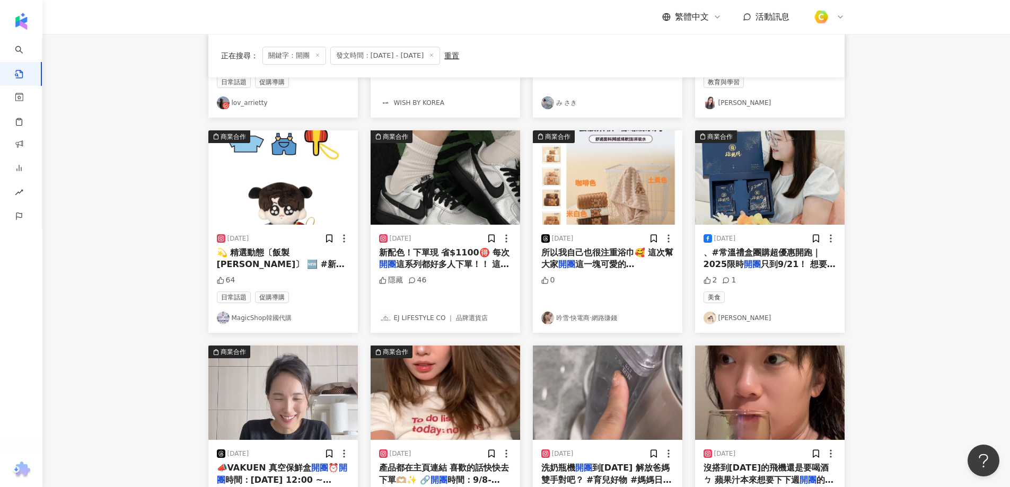
click at [171, 281] on main "**********" at bounding box center [525, 201] width 967 height 868
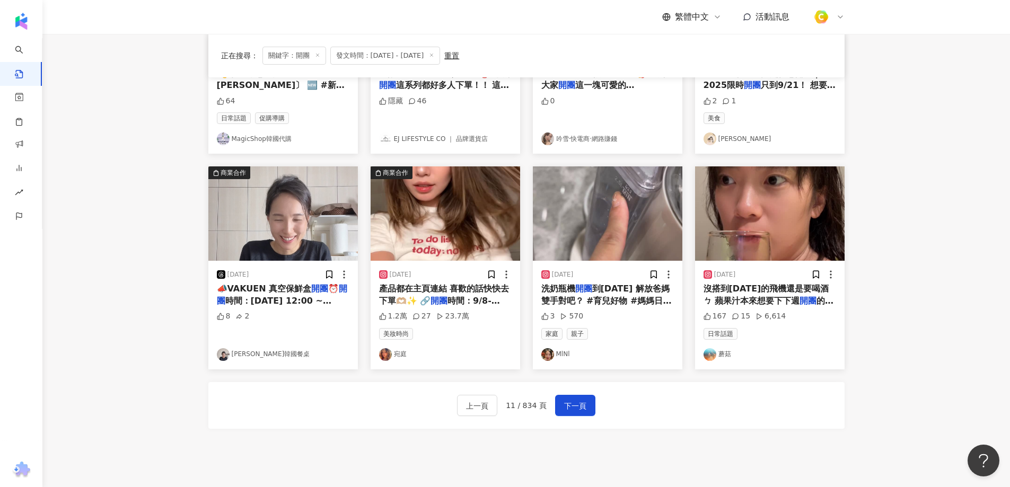
scroll to position [479, 0]
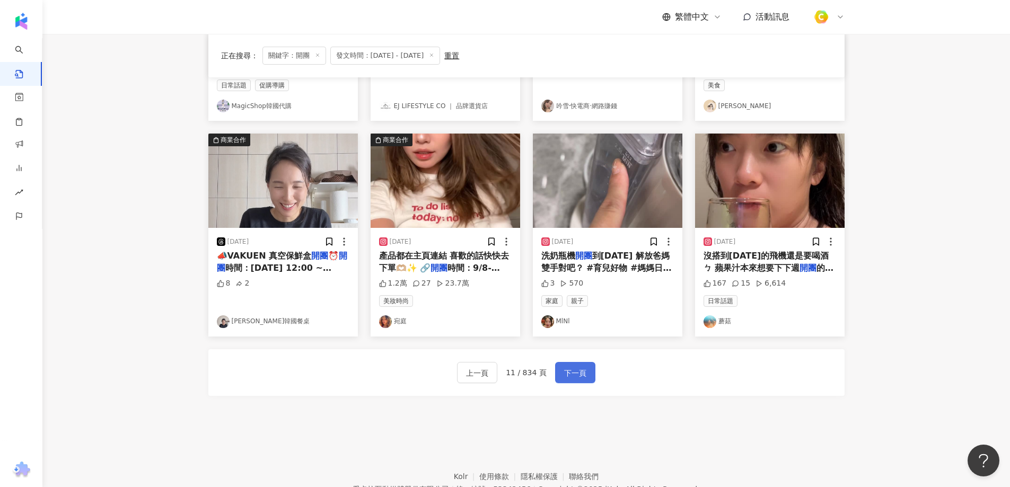
click at [566, 379] on span "下一頁" at bounding box center [575, 373] width 22 height 13
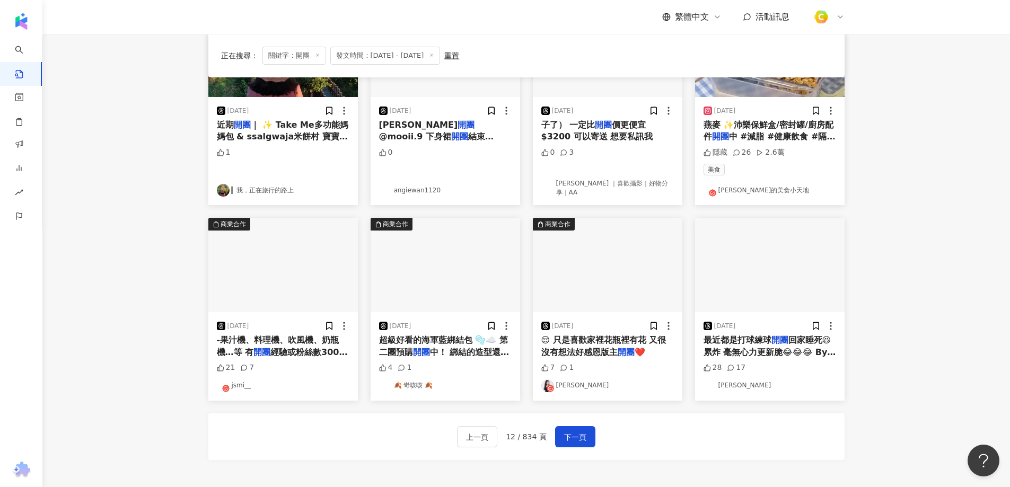
scroll to position [512, 0]
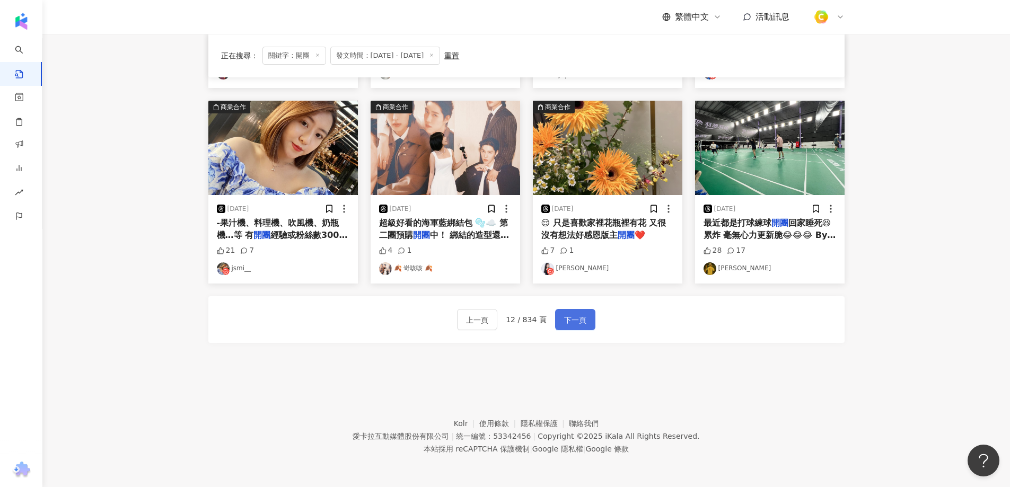
click at [564, 323] on span "下一頁" at bounding box center [575, 320] width 22 height 13
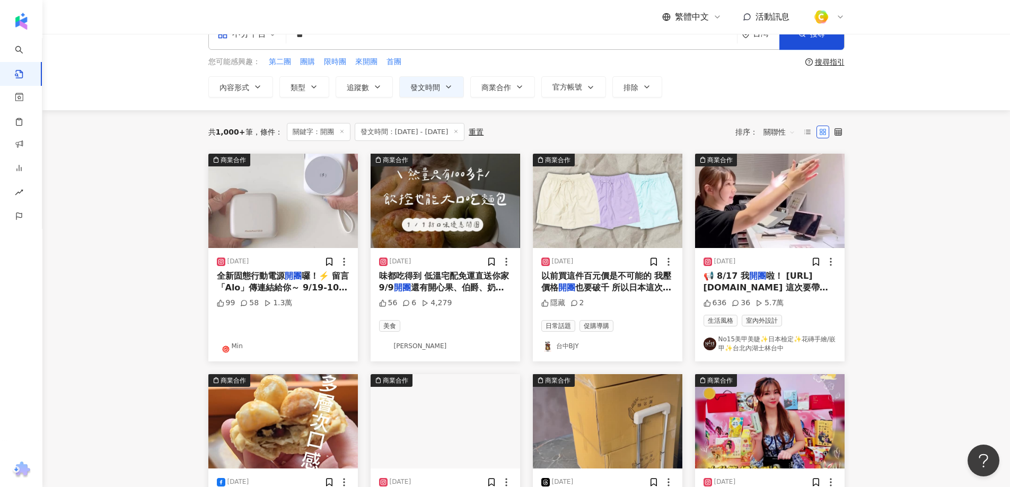
scroll to position [0, 0]
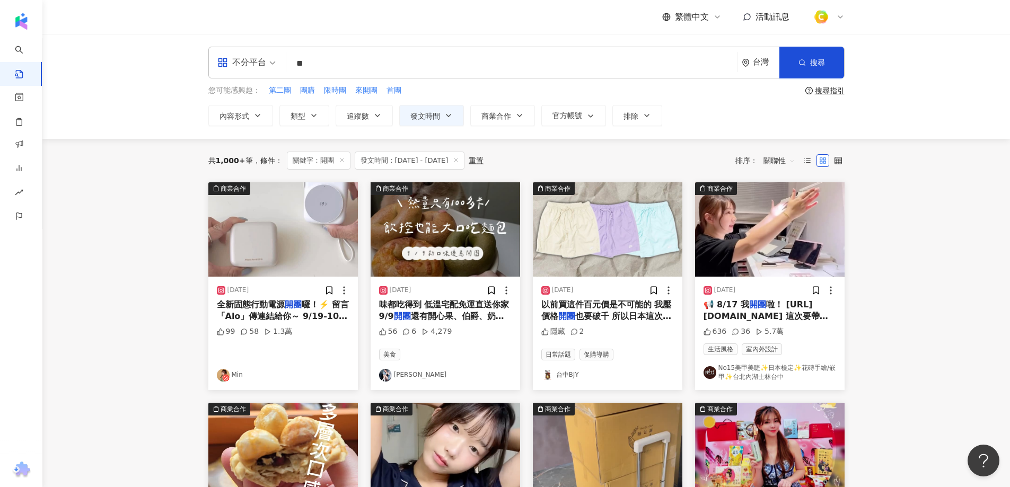
click at [323, 64] on input "**" at bounding box center [511, 63] width 442 height 23
type input "*"
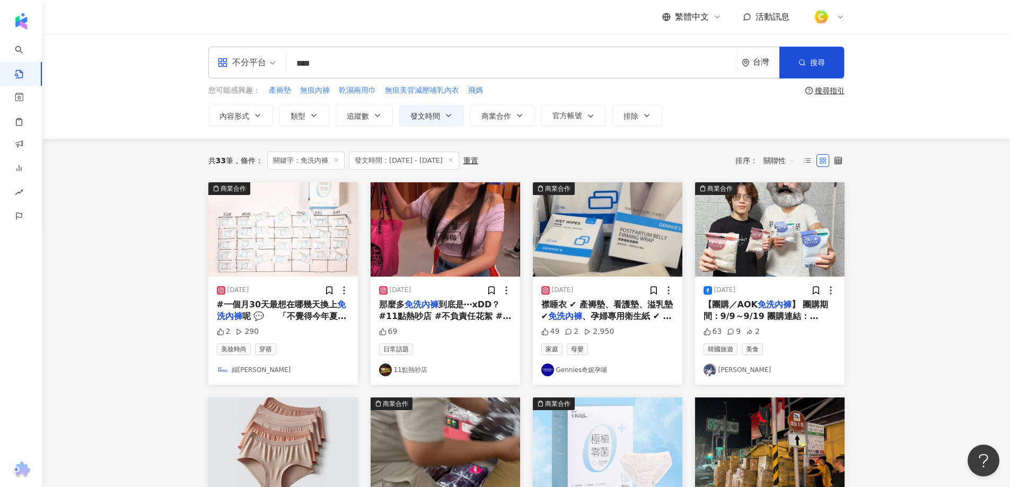
click at [757, 313] on span "】 團購期間：9/9～9/19 團購連結：https://bcselect.waca.ec/shareEvent/491b48c9-53a4-4636-91e…" at bounding box center [768, 339] width 130 height 81
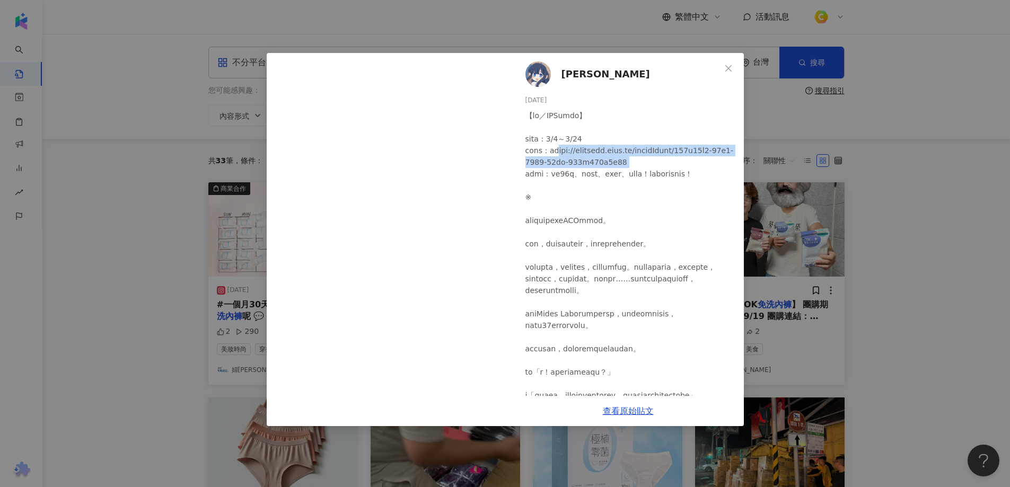
drag, startPoint x: 565, startPoint y: 151, endPoint x: 639, endPoint y: 164, distance: 75.3
drag, startPoint x: 558, startPoint y: 149, endPoint x: 603, endPoint y: 155, distance: 44.9
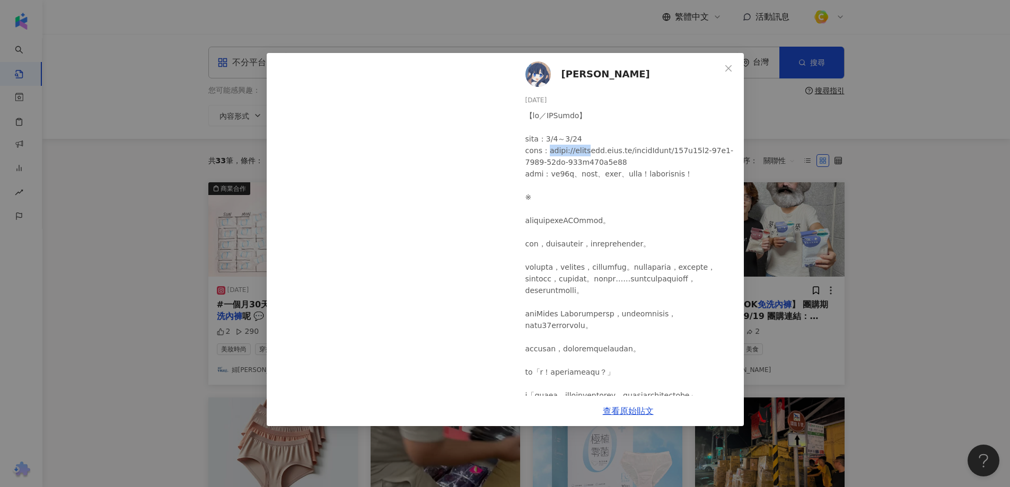
drag, startPoint x: 642, startPoint y: 160, endPoint x: 562, endPoint y: 151, distance: 80.6
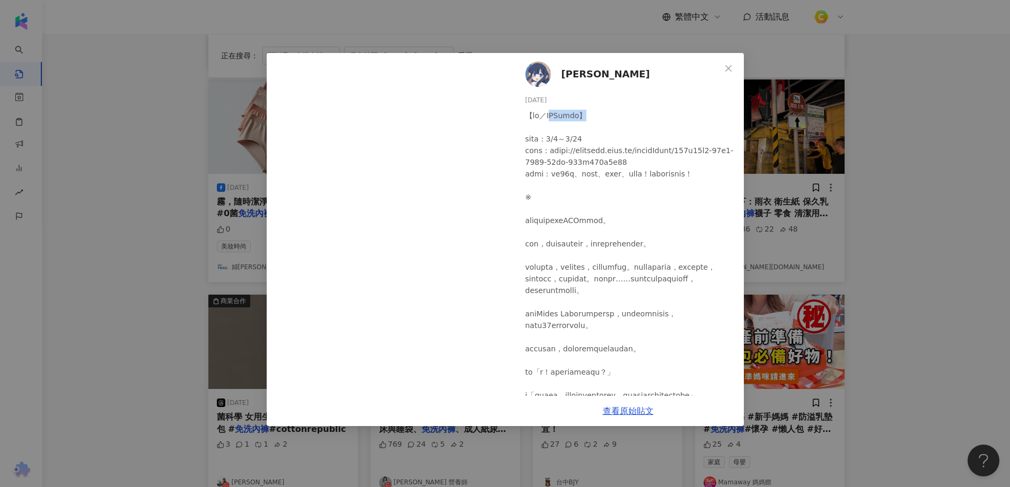
drag, startPoint x: 591, startPoint y: 118, endPoint x: 554, endPoint y: 119, distance: 37.6
click at [138, 160] on div "薛南 2025/9/9 63 9 2 查看原始貼文" at bounding box center [505, 243] width 1010 height 487
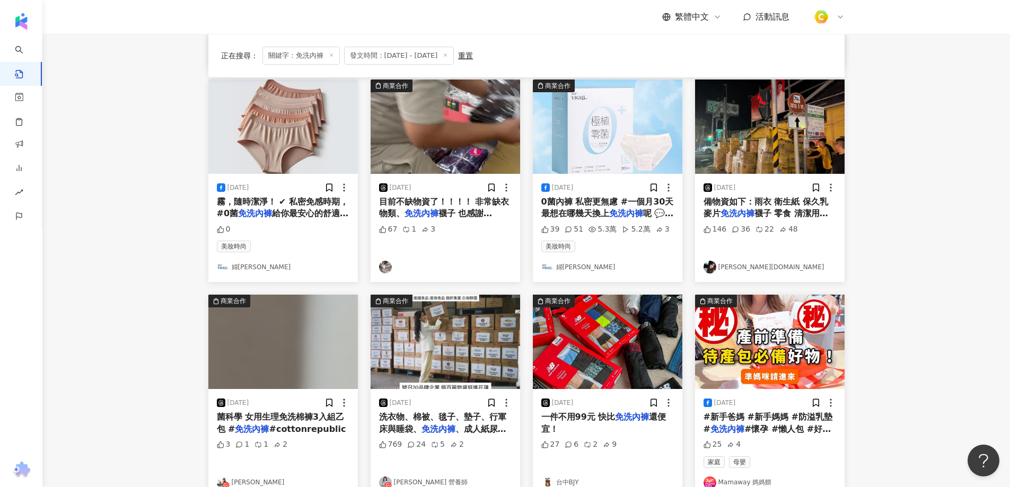
click at [286, 212] on span "給你最安心的舒適照護 小小" at bounding box center [283, 219] width 132 height 22
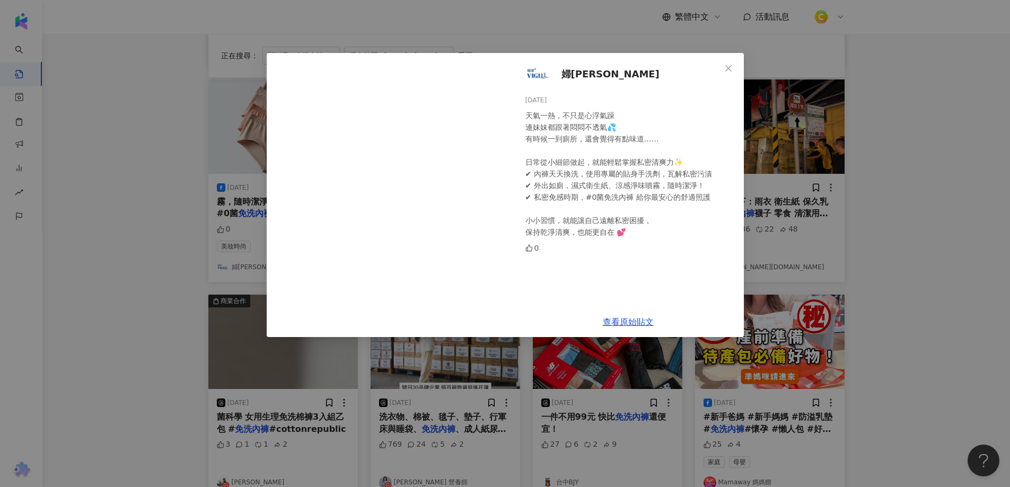
click at [83, 185] on div "婦潔 2025/9/9 天氣一熱，不只是心浮氣躁 連妹妹都跟著悶悶不透氣💦 有時候一到廁所，還會覺得有點味道…… 日常從小細節做起，就能輕鬆掌握私密清爽力✨ …" at bounding box center [505, 243] width 1010 height 487
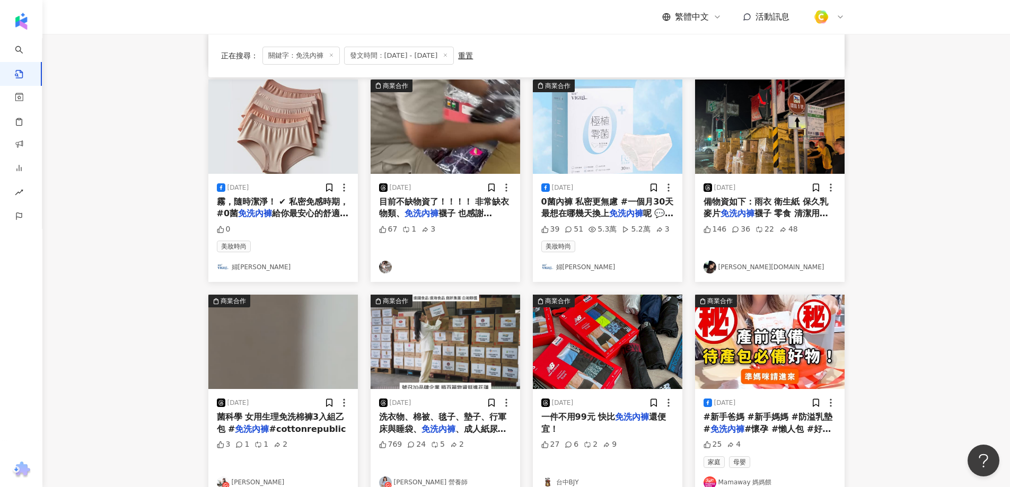
scroll to position [530, 0]
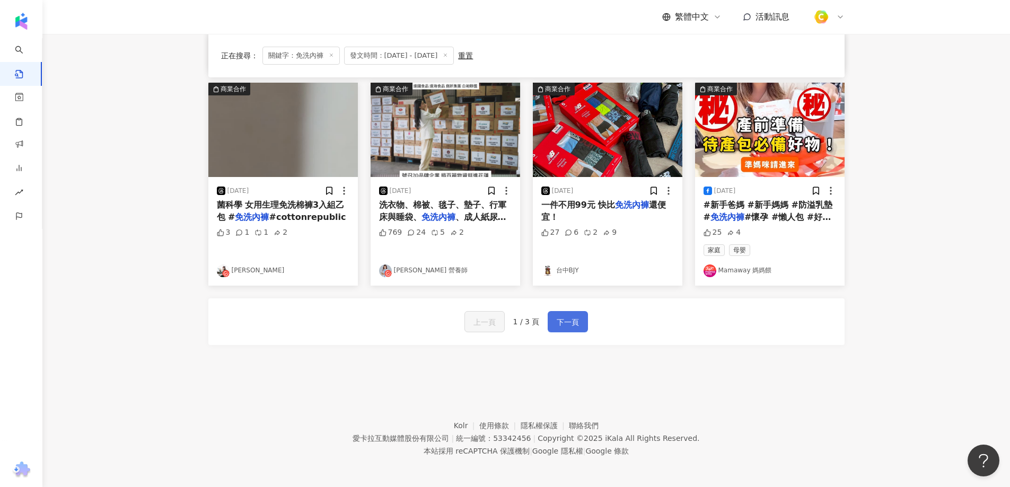
click at [561, 323] on span "下一頁" at bounding box center [567, 322] width 22 height 13
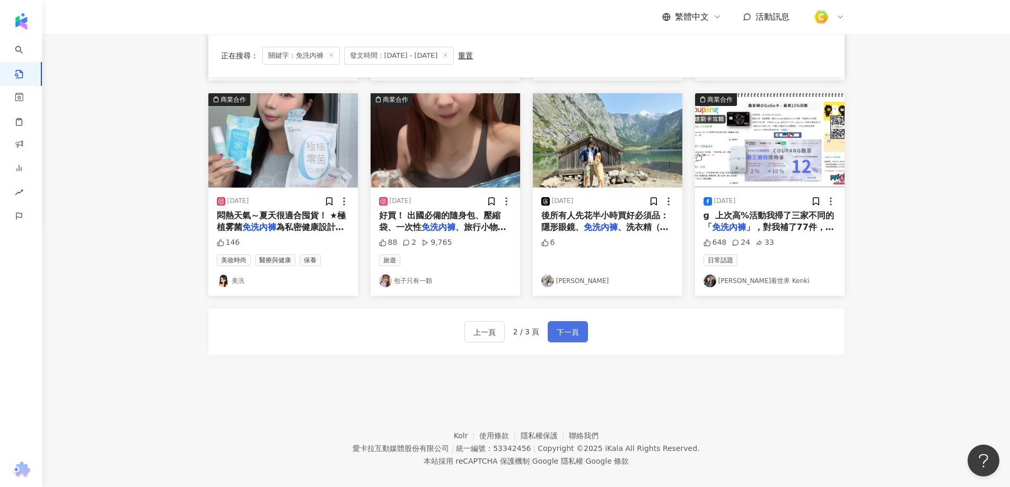
click at [581, 321] on button "下一頁" at bounding box center [567, 331] width 40 height 21
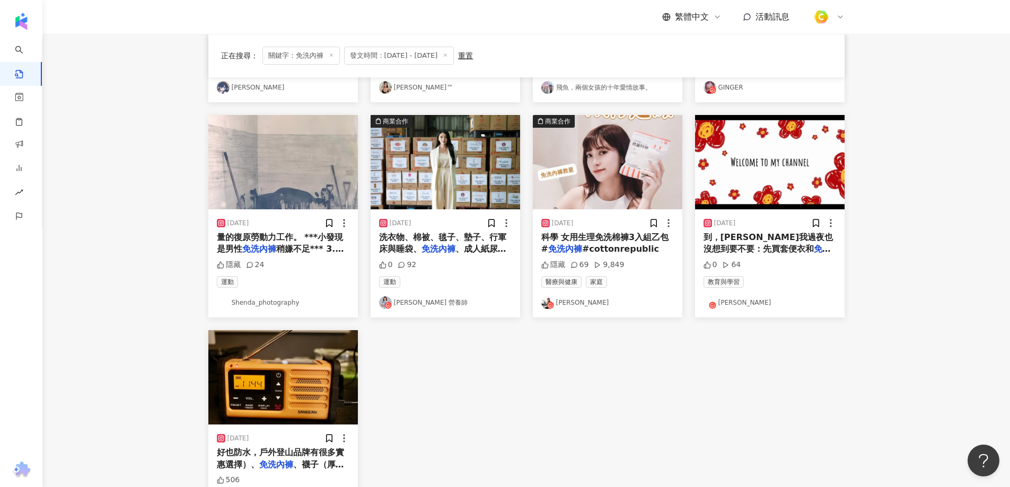
scroll to position [245, 0]
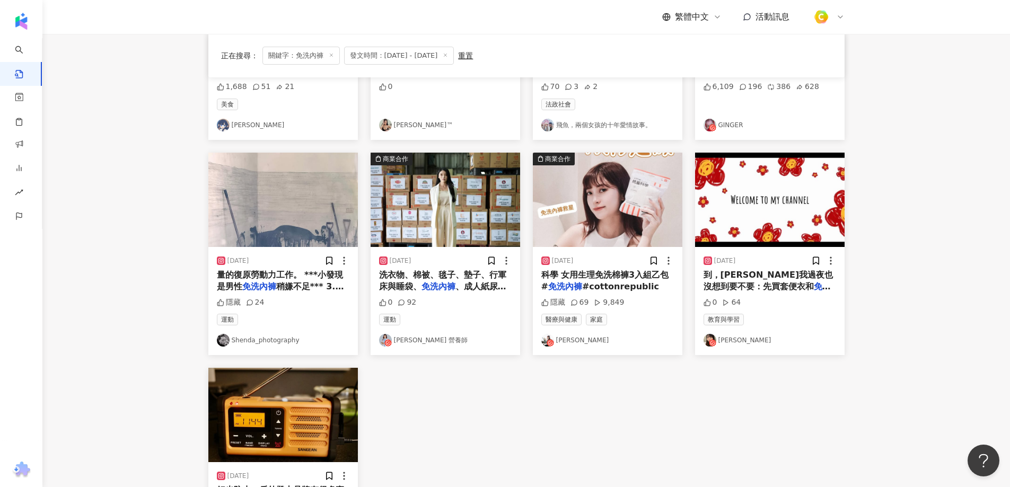
click at [615, 264] on div "2025/9/25" at bounding box center [607, 260] width 132 height 11
click at [603, 277] on span "科學 女用生理免洗棉褲3入組乙包 #" at bounding box center [605, 281] width 128 height 22
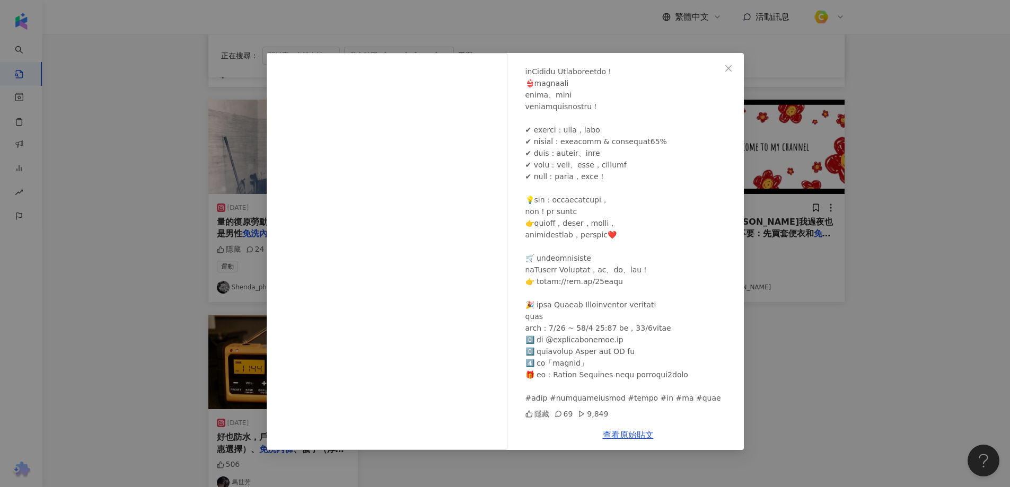
scroll to position [351, 0]
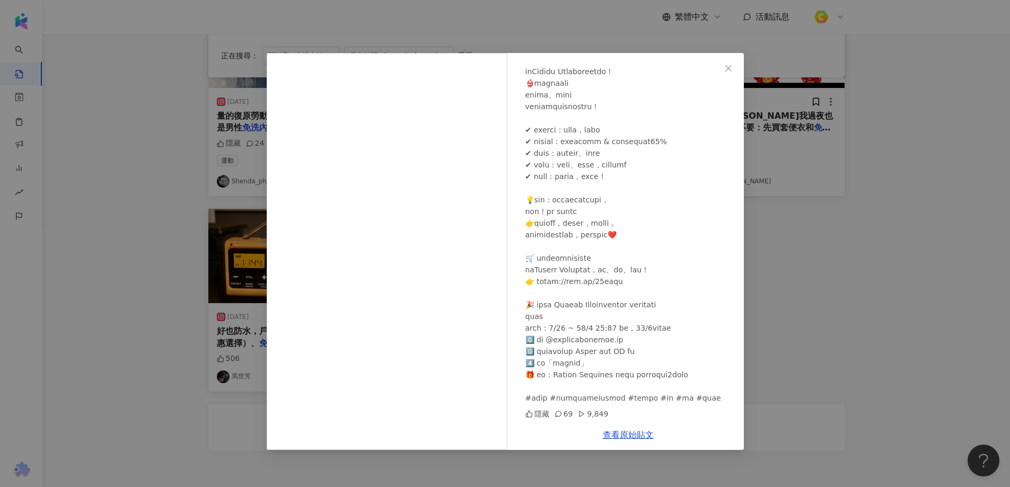
click at [807, 323] on div "Jie小潔 2025/9/25 隱藏 69 9,849 查看原始貼文" at bounding box center [505, 243] width 1010 height 487
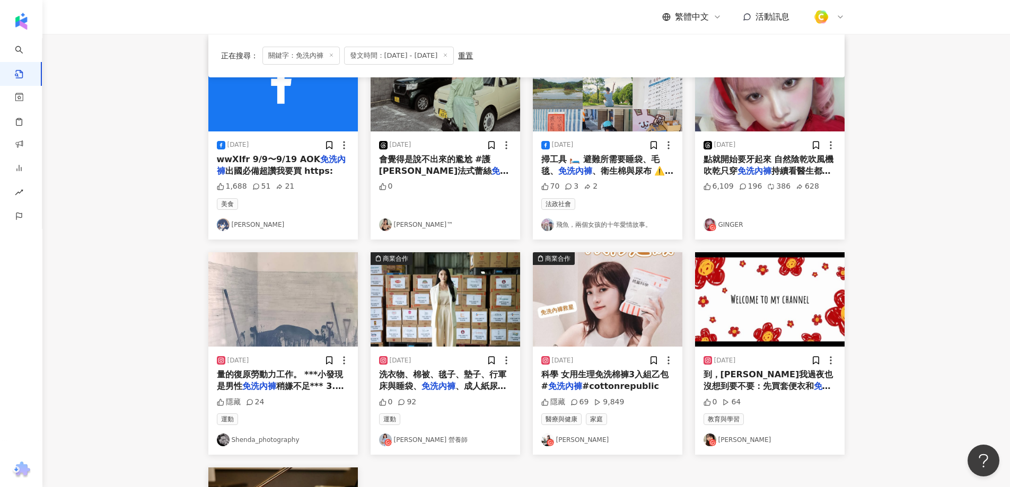
scroll to position [139, 0]
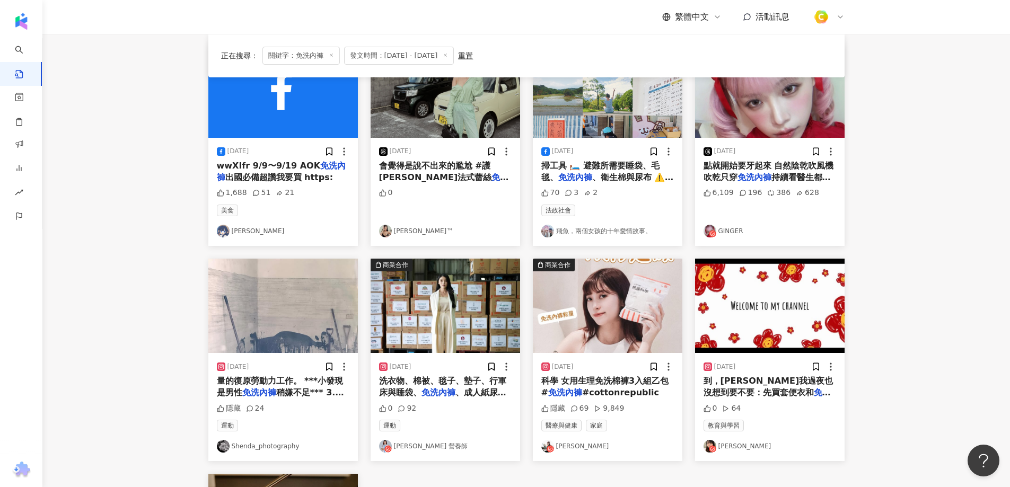
click at [776, 309] on img "button" at bounding box center [769, 306] width 149 height 94
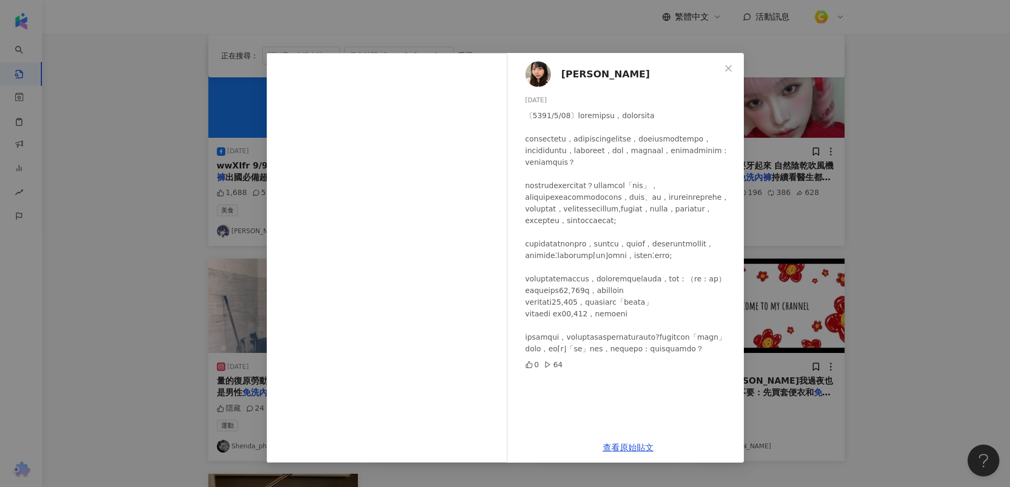
scroll to position [8, 0]
click at [901, 286] on div "Lola Liu 2025/9/21 0 64 查看原始貼文" at bounding box center [505, 243] width 1010 height 487
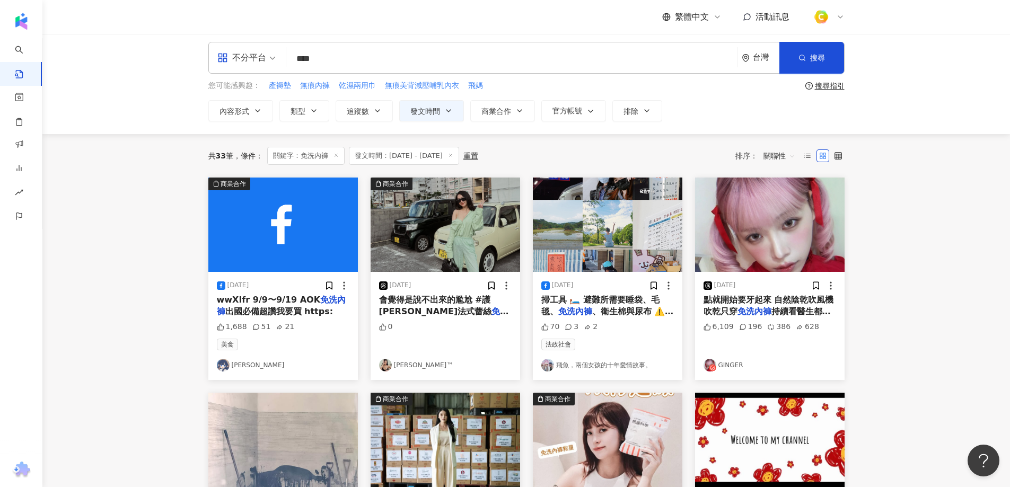
scroll to position [0, 0]
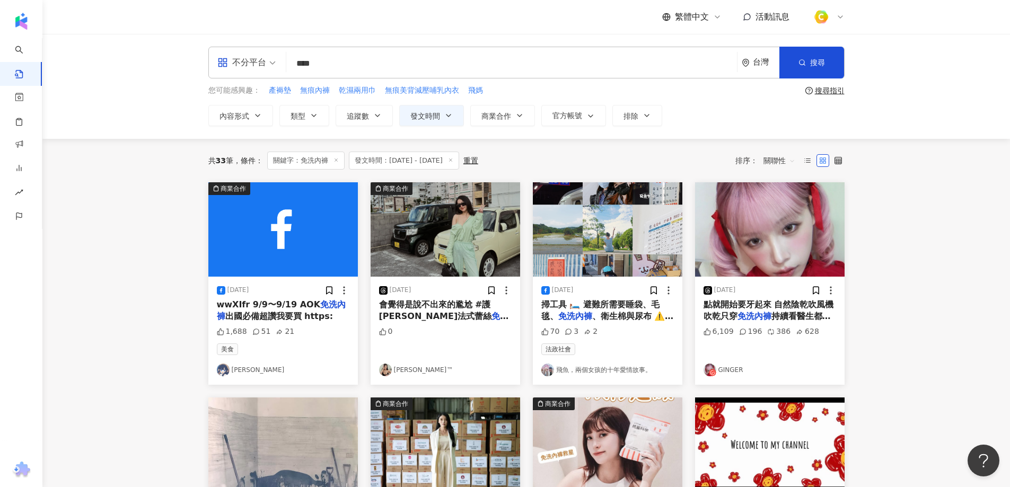
drag, startPoint x: 311, startPoint y: 67, endPoint x: 290, endPoint y: 69, distance: 20.2
click at [290, 69] on input "****" at bounding box center [511, 63] width 442 height 23
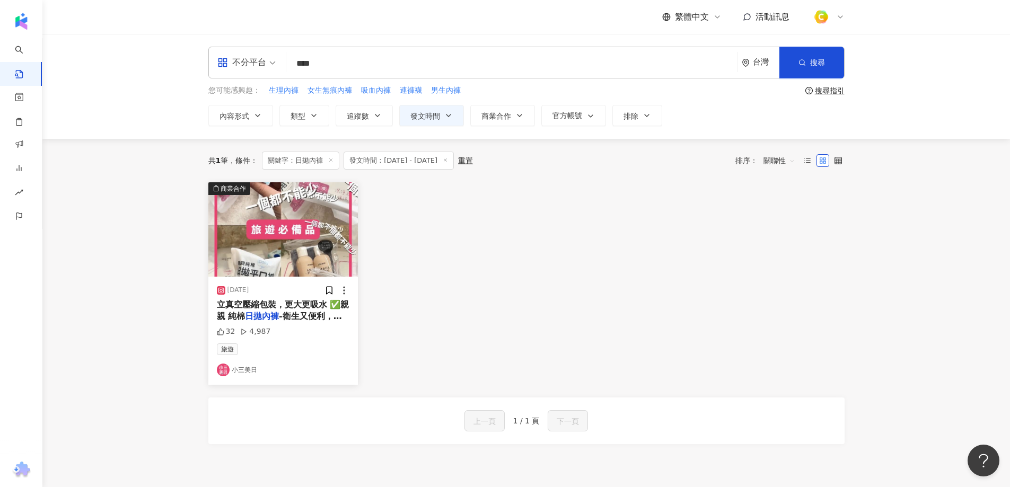
drag, startPoint x: 358, startPoint y: 62, endPoint x: 148, endPoint y: 56, distance: 209.4
click at [148, 56] on div "**********" at bounding box center [525, 86] width 967 height 105
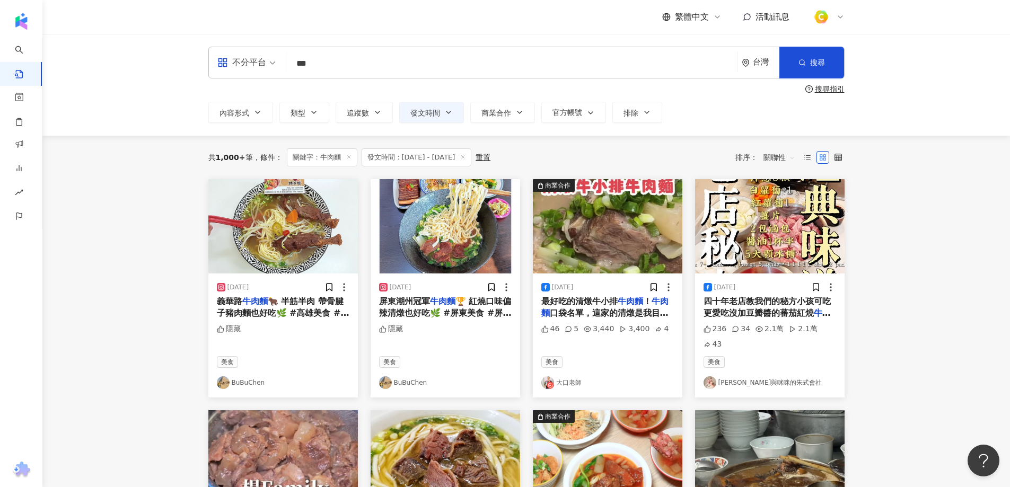
click at [302, 68] on input "***" at bounding box center [511, 63] width 442 height 23
click at [298, 65] on input "***" at bounding box center [511, 63] width 442 height 23
type input "*****"
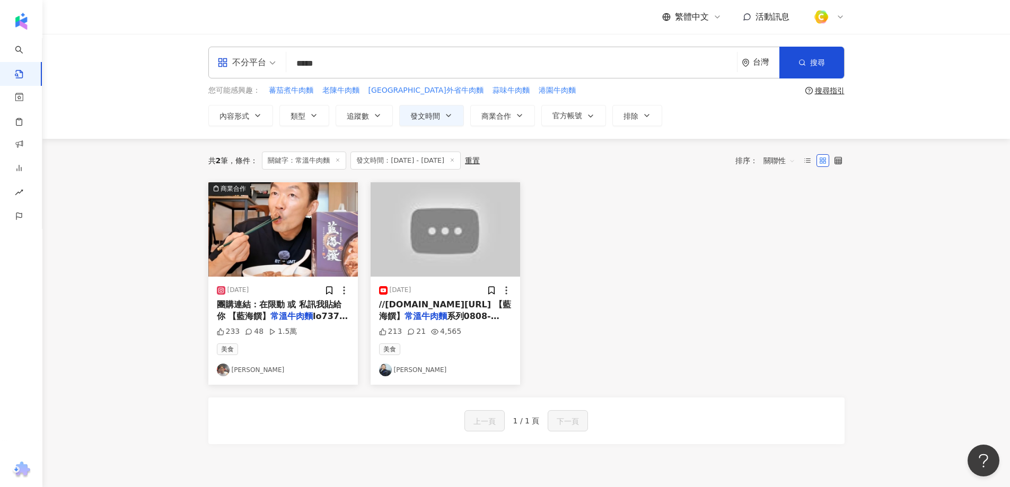
drag, startPoint x: 377, startPoint y: 56, endPoint x: 100, endPoint y: 54, distance: 277.2
click at [101, 55] on div "**********" at bounding box center [525, 86] width 967 height 105
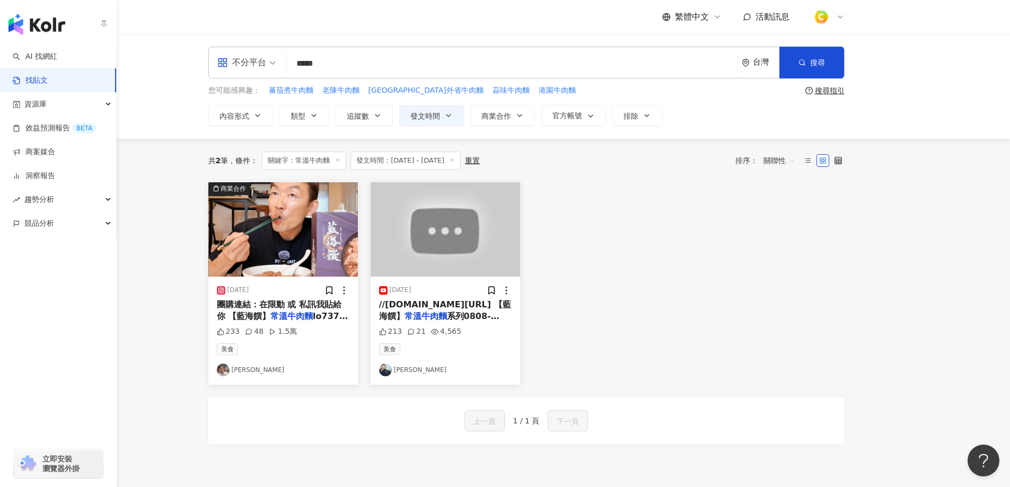
click at [48, 86] on link "找貼文" at bounding box center [30, 80] width 35 height 11
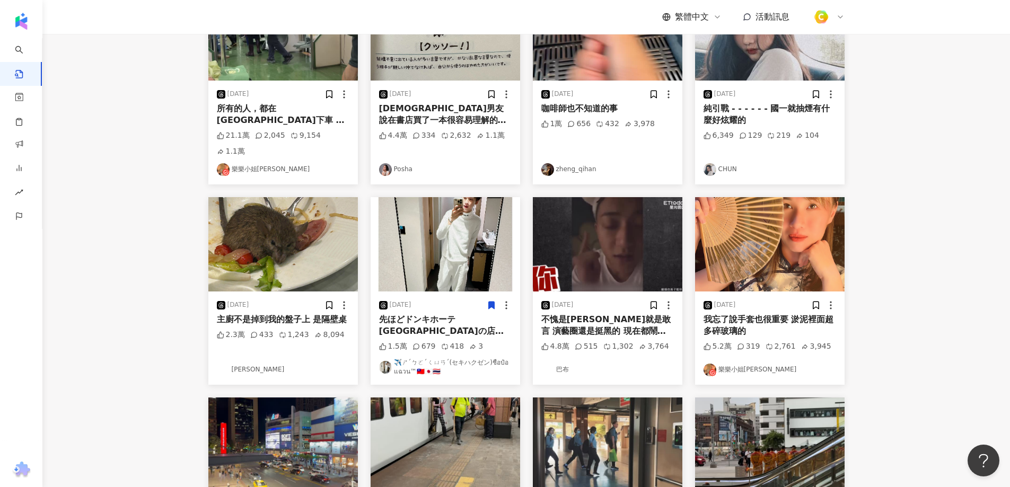
scroll to position [265, 0]
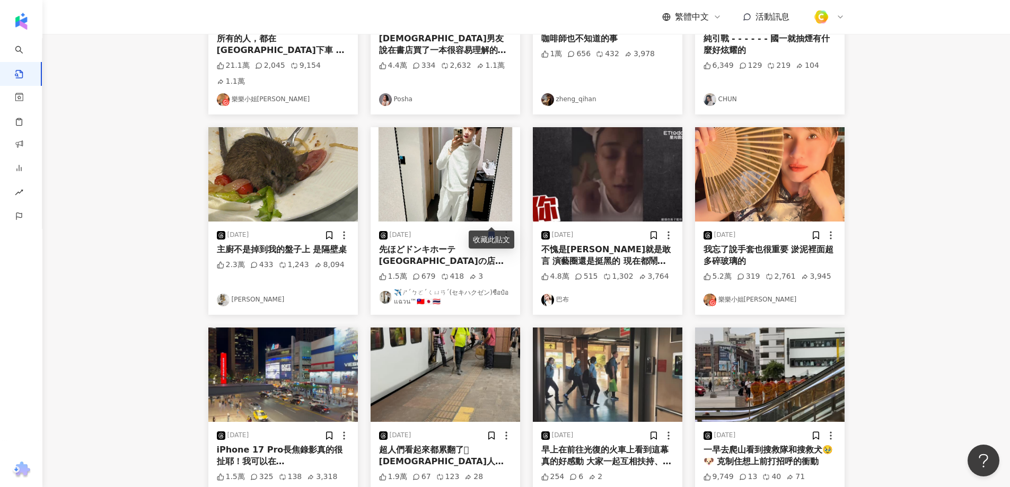
click at [160, 439] on main "不分平台 台灣 搜尋 searchOperator 插入語法 完全符合 "" 聯集 OR 交集 AND 排除 - 群組 {} 您可能感興趣： 蕃茄煮牛肉麵 老…" at bounding box center [525, 182] width 967 height 827
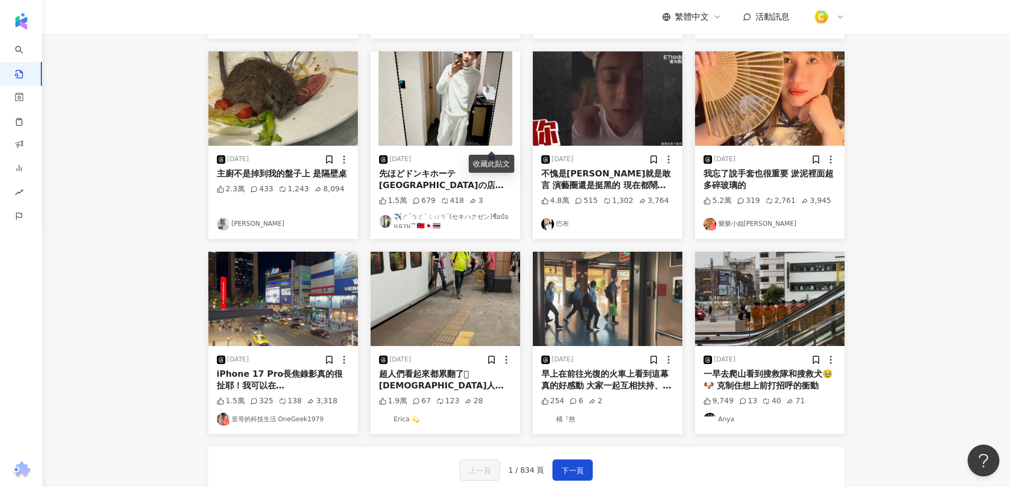
scroll to position [475, 0]
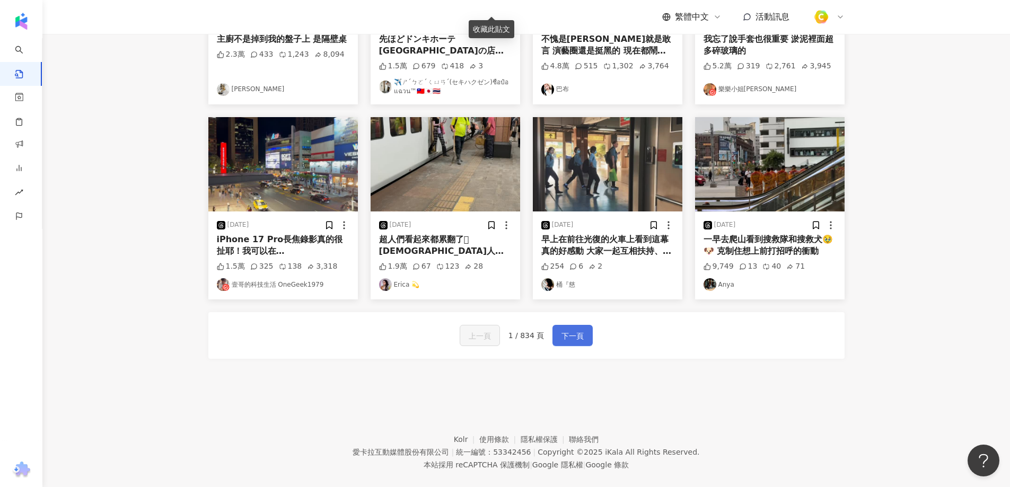
click at [569, 330] on span "下一頁" at bounding box center [572, 336] width 22 height 13
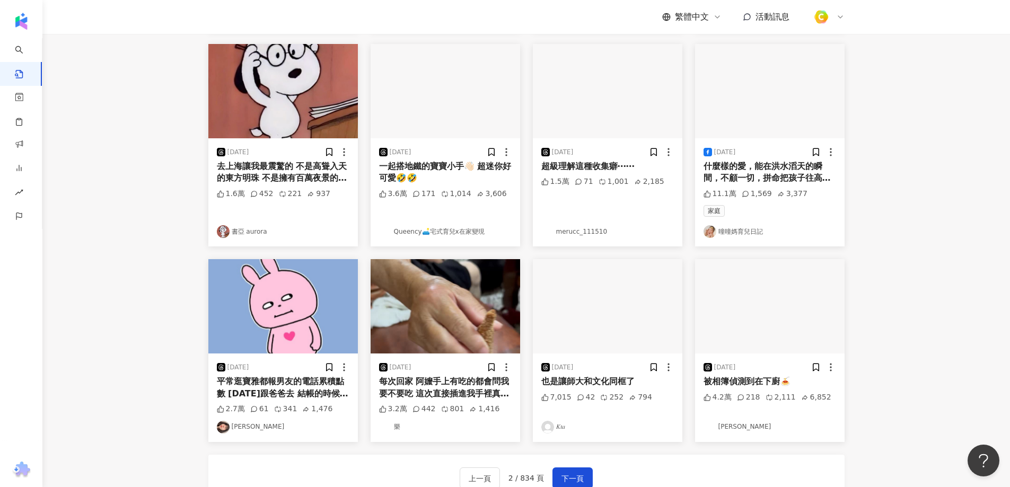
scroll to position [491, 0]
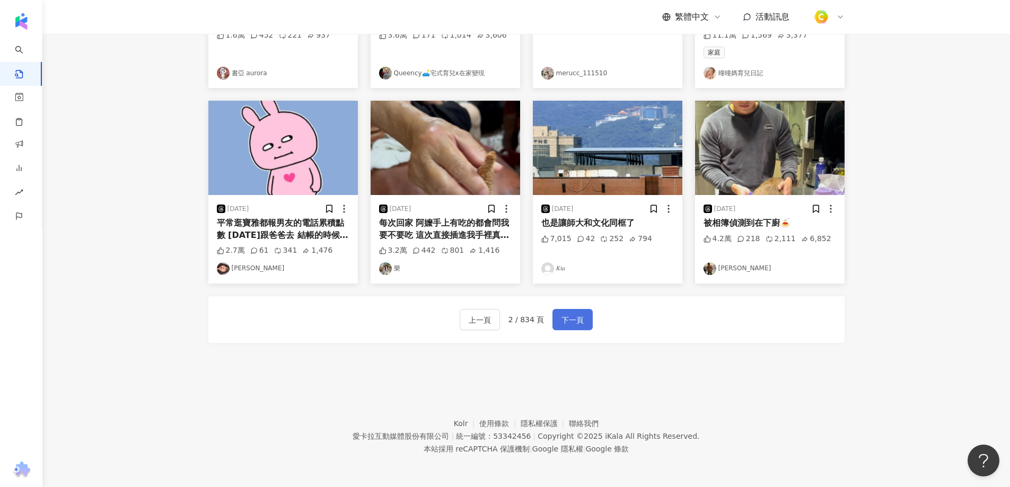
click at [569, 317] on span "下一頁" at bounding box center [572, 320] width 22 height 13
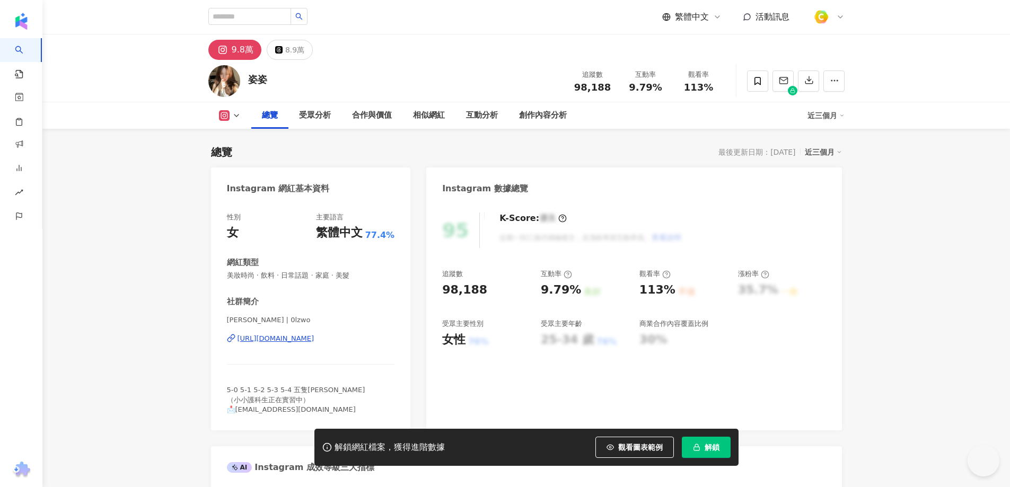
click at [224, 117] on icon at bounding box center [224, 115] width 2 height 2
click at [285, 50] on div "8.9萬" at bounding box center [294, 49] width 19 height 15
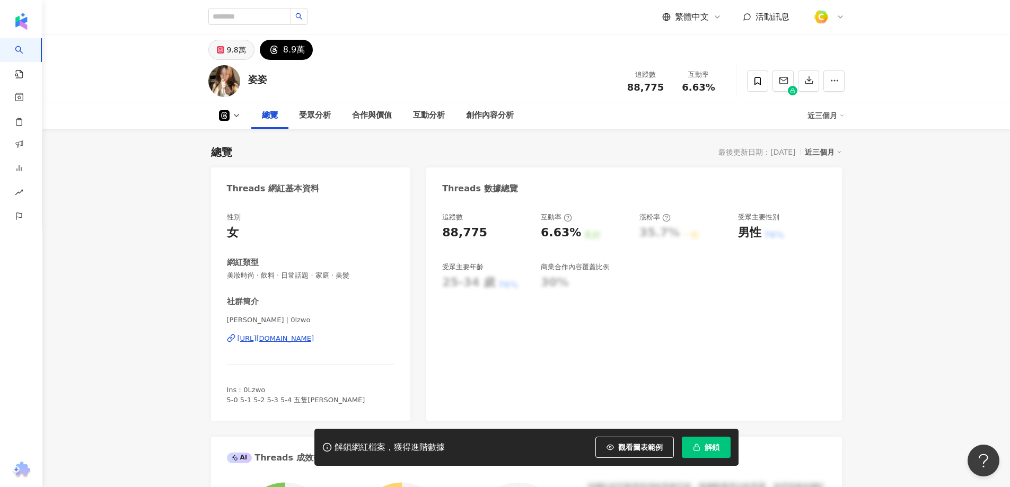
click at [233, 52] on div "9.8萬" at bounding box center [236, 49] width 19 height 15
click at [831, 81] on circle "button" at bounding box center [831, 80] width 1 height 1
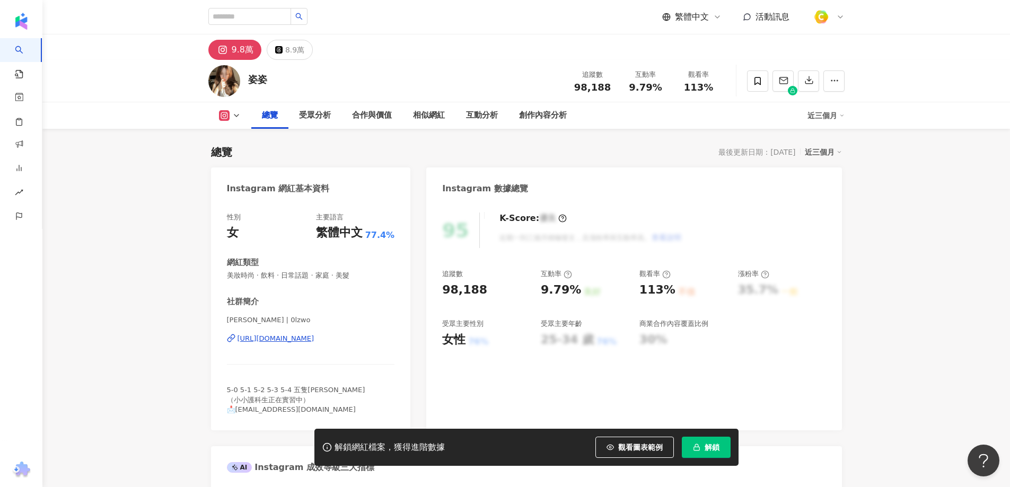
click at [314, 334] on div "[URL][DOMAIN_NAME]" at bounding box center [275, 339] width 77 height 10
click at [278, 46] on icon at bounding box center [278, 49] width 7 height 7
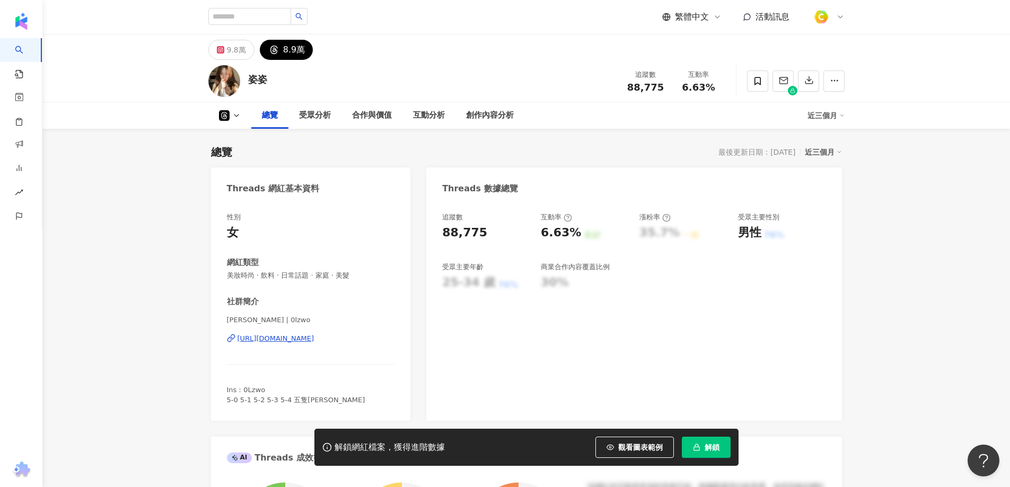
click at [313, 340] on div "[URL][DOMAIN_NAME]" at bounding box center [275, 339] width 77 height 10
